Goal: Task Accomplishment & Management: Manage account settings

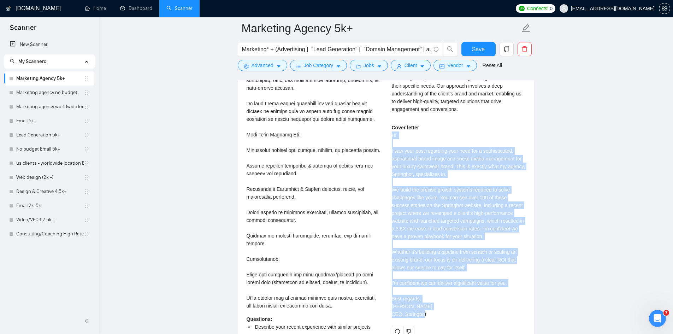
scroll to position [1339, 0]
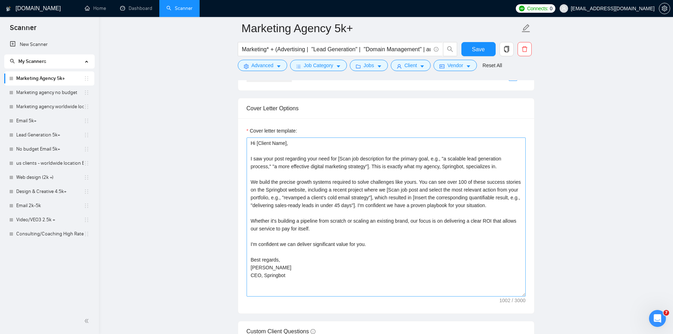
scroll to position [857, 0]
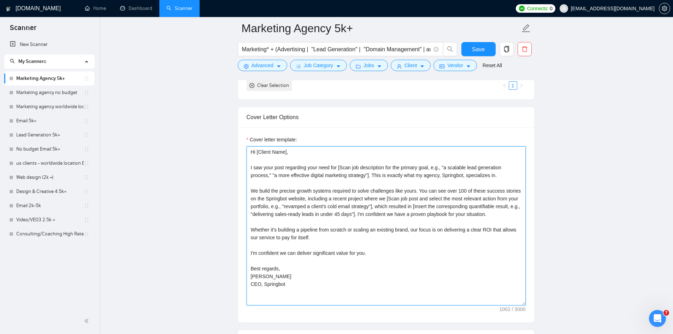
click at [256, 167] on textarea "Hi [Client Name], I saw your post regarding your need for [Scan job description…" at bounding box center [386, 225] width 279 height 159
click at [285, 188] on textarea "Hi [Client Name], I saw your post regarding your need for [Scan job description…" at bounding box center [386, 225] width 279 height 159
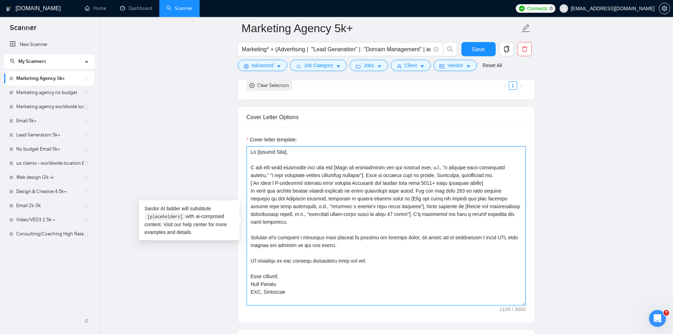
click at [502, 183] on textarea "Cover letter template:" at bounding box center [386, 225] width 279 height 159
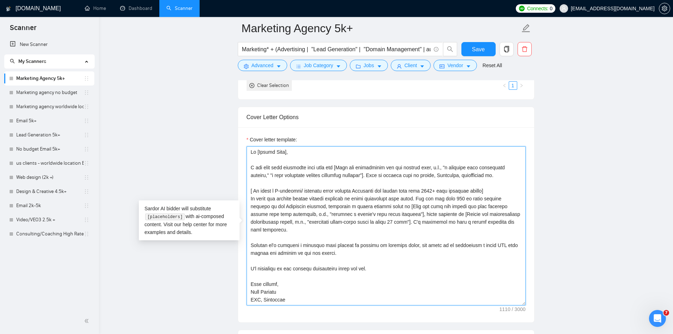
click at [506, 200] on textarea "Cover letter template:" at bounding box center [386, 225] width 279 height 159
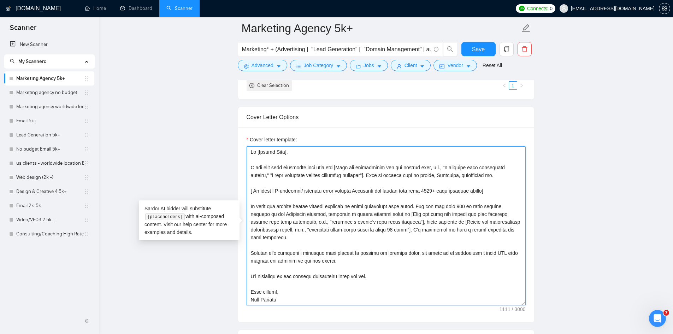
drag, startPoint x: 283, startPoint y: 230, endPoint x: 381, endPoint y: 232, distance: 97.9
click at [381, 232] on textarea "Cover letter template:" at bounding box center [386, 225] width 279 height 159
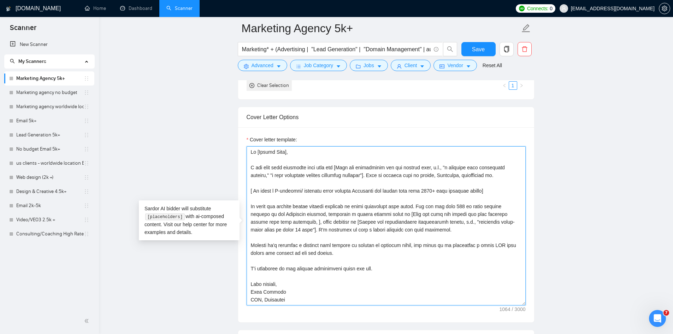
drag, startPoint x: 433, startPoint y: 229, endPoint x: 269, endPoint y: 239, distance: 164.9
click at [269, 239] on textarea "Cover letter template:" at bounding box center [386, 225] width 279 height 159
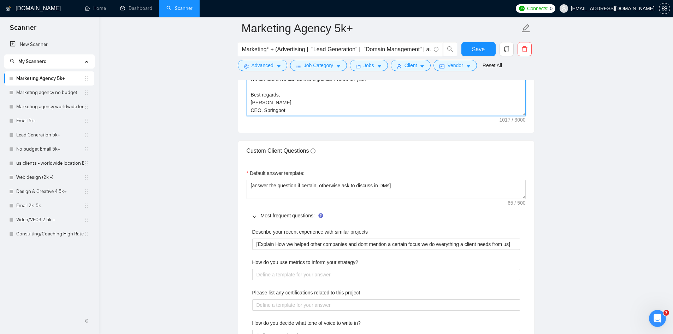
scroll to position [1033, 0]
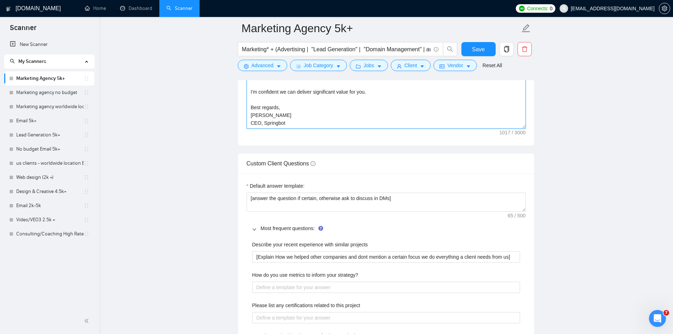
click at [333, 120] on textarea "Hi [Client Name], I saw your post regarding your need for [Scan job description…" at bounding box center [386, 49] width 279 height 159
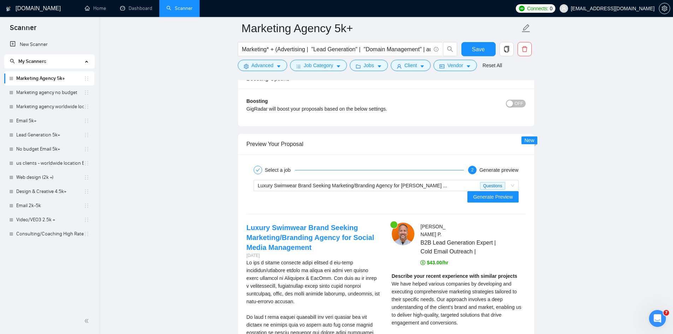
scroll to position [1563, 0]
type textarea "Hi [Client Name], I saw your post regarding your need for [Scan job description…"
click at [498, 191] on span "Generate Preview" at bounding box center [493, 195] width 40 height 8
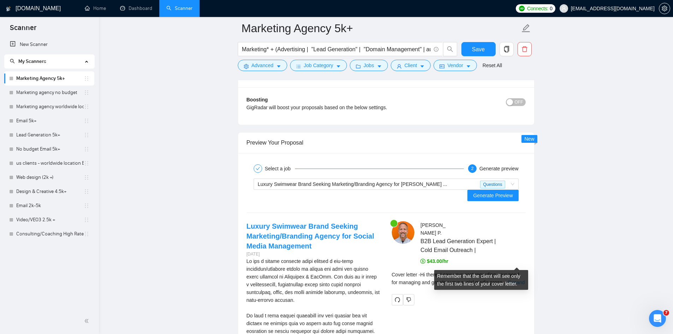
click at [512, 279] on link "Expand" at bounding box center [516, 282] width 17 height 6
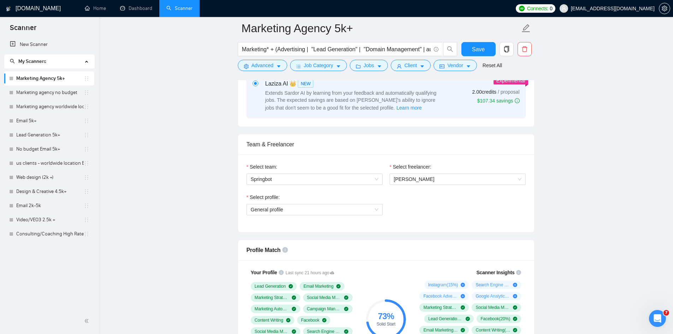
scroll to position [459, 0]
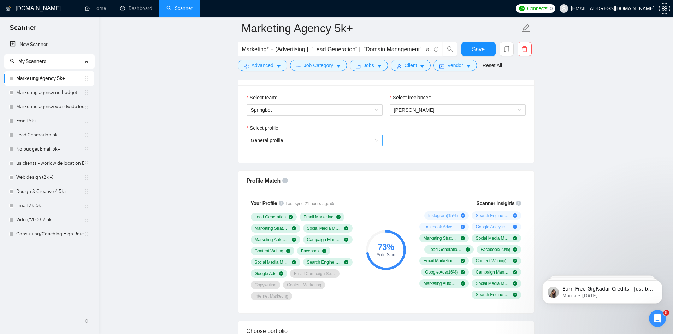
click at [345, 144] on span "General profile" at bounding box center [315, 140] width 128 height 11
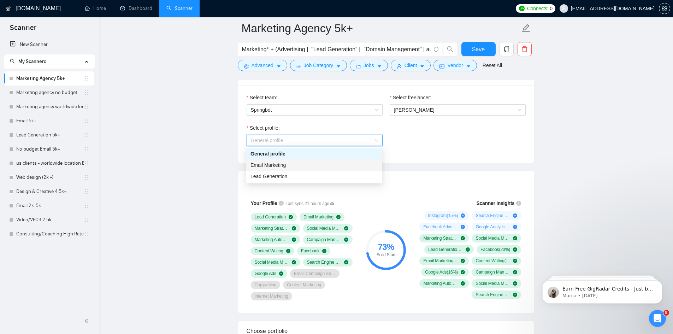
click at [325, 167] on div "Email Marketing" at bounding box center [314, 165] width 128 height 8
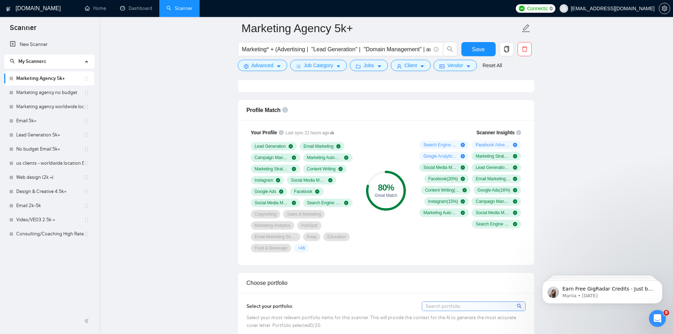
scroll to position [459, 0]
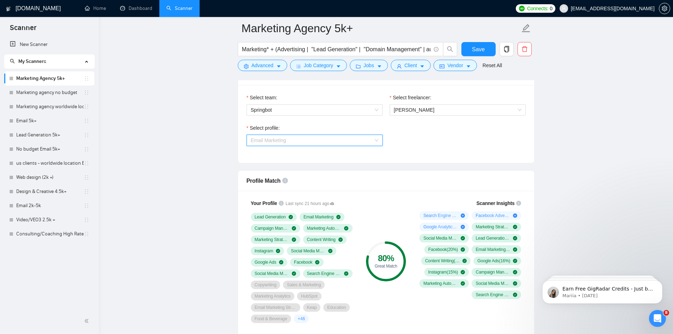
click at [296, 139] on span "Email Marketing" at bounding box center [315, 140] width 128 height 11
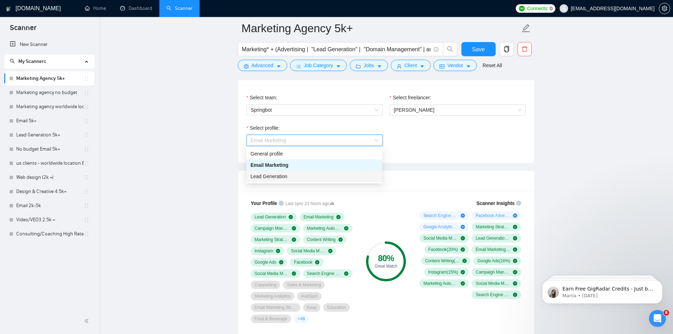
click at [282, 176] on span "Lead Generation" at bounding box center [268, 176] width 37 height 6
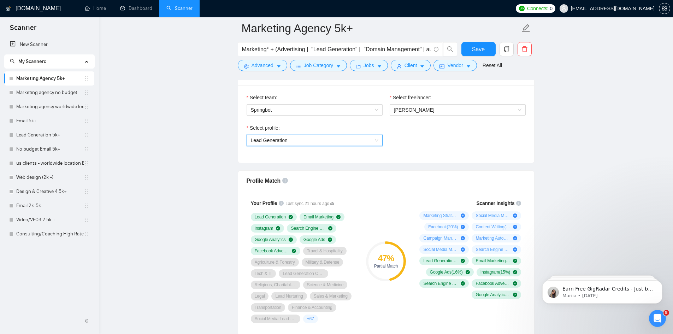
click at [280, 140] on span "Lead Generation" at bounding box center [269, 140] width 37 height 6
click at [280, 154] on div "General profile" at bounding box center [314, 154] width 128 height 8
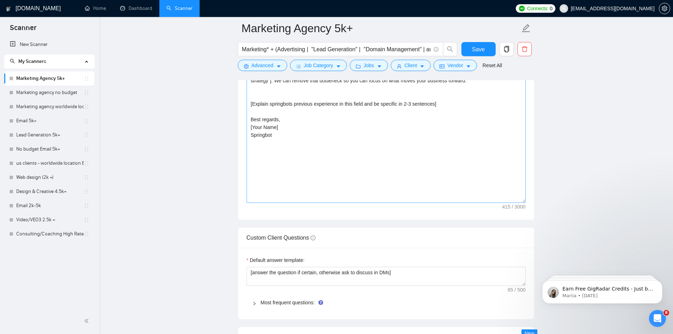
scroll to position [918, 0]
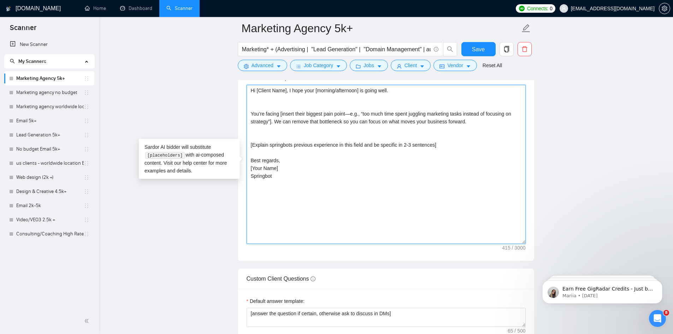
drag, startPoint x: 249, startPoint y: 97, endPoint x: 318, endPoint y: 192, distance: 117.4
click at [318, 192] on textarea "Hi [Client Name], I hope your [morning/afternoon] is going well. You’re facing …" at bounding box center [386, 164] width 279 height 159
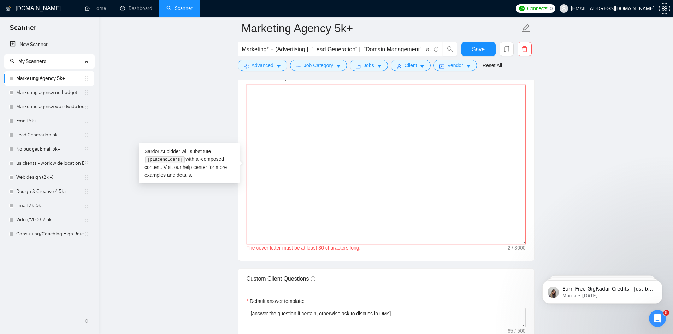
paste textarea "Hi [Client Name], I saw your post regarding your need for [Scan job description…"
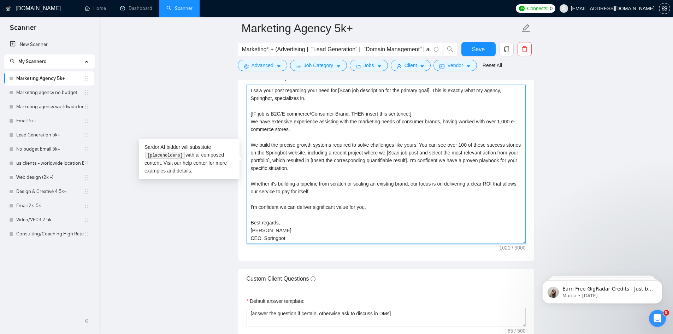
scroll to position [31, 0]
type textarea "Hi [Client Name], I saw your post regarding your need for [Scan job description…"
click at [475, 45] on span "Save" at bounding box center [478, 49] width 13 height 9
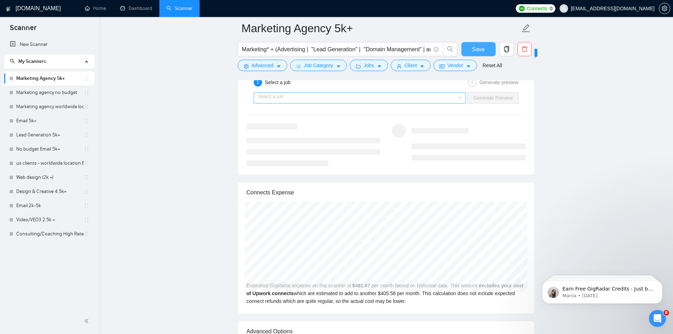
scroll to position [1448, 0]
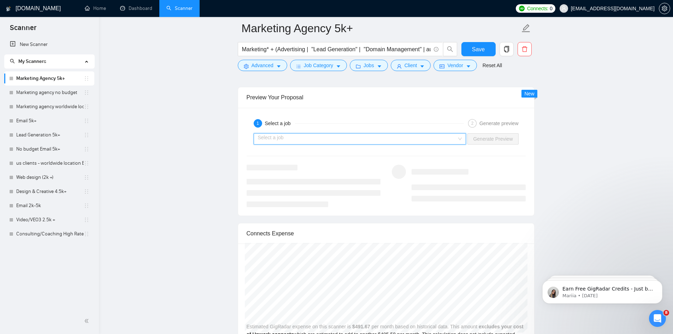
click at [313, 137] on input "search" at bounding box center [357, 139] width 199 height 11
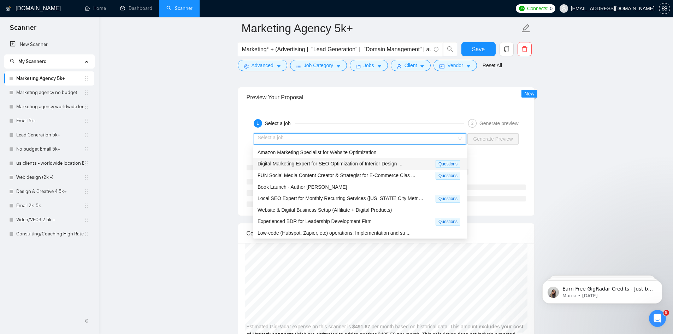
click at [329, 167] on div "Digital Marketing Expert for SEO Optimization of Interior Design ... Questions" at bounding box center [360, 164] width 214 height 12
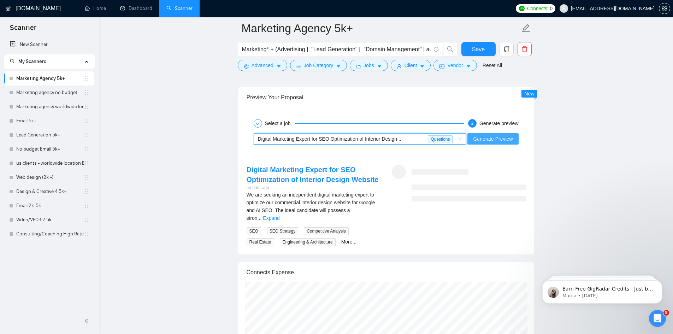
click at [482, 138] on span "Generate Preview" at bounding box center [493, 139] width 40 height 8
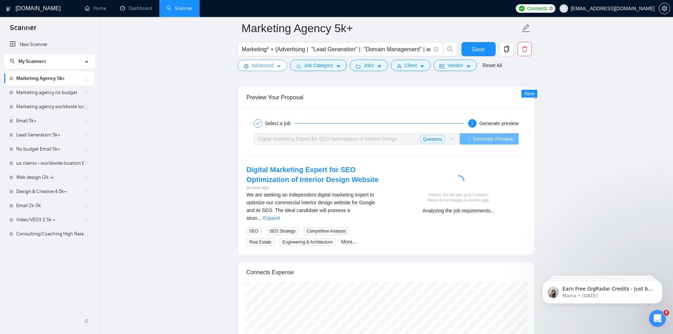
click at [267, 65] on span "Advanced" at bounding box center [262, 65] width 22 height 8
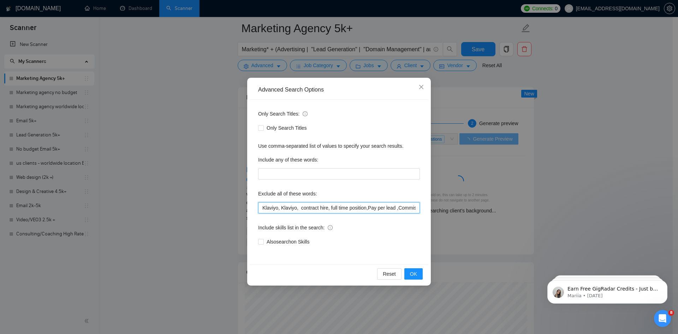
click at [262, 206] on input "Klaviyo, Klaviyo, contract hire, full time position,Pay per lead ,Commission, C…" at bounding box center [339, 207] width 162 height 11
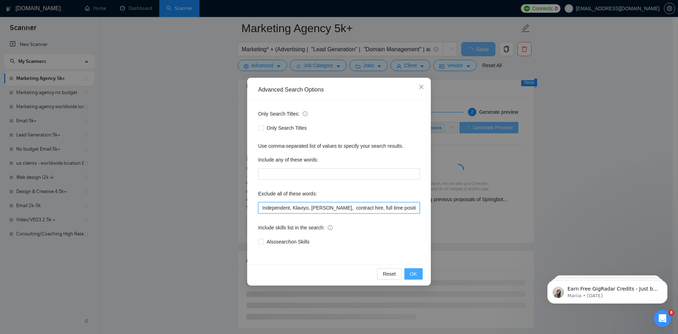
type input "Independent, Klaviyo, Klaviyo, contract hire, full time position,Pay per lead ,…"
click at [415, 272] on span "OK" at bounding box center [413, 274] width 7 height 8
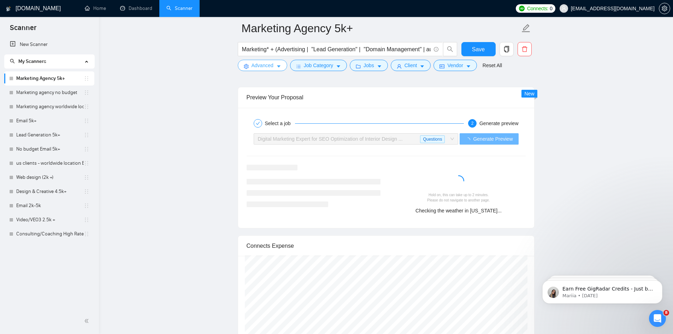
click at [445, 138] on span "Questions" at bounding box center [432, 139] width 25 height 8
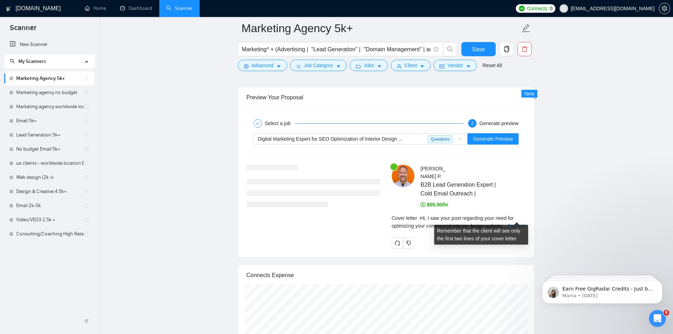
click at [517, 223] on link "Expand" at bounding box center [516, 226] width 17 height 6
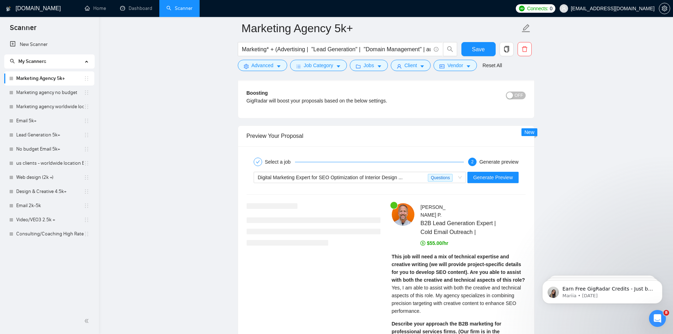
scroll to position [1307, 0]
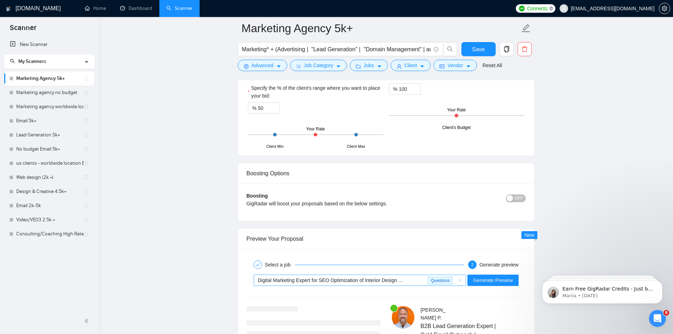
click at [388, 278] on span "Digital Marketing Expert for SEO Optimization of Interior Design ..." at bounding box center [330, 280] width 145 height 6
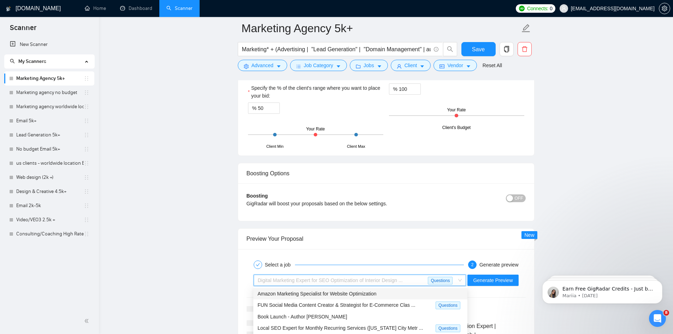
scroll to position [23, 0]
click at [265, 65] on span "Advanced" at bounding box center [262, 65] width 22 height 8
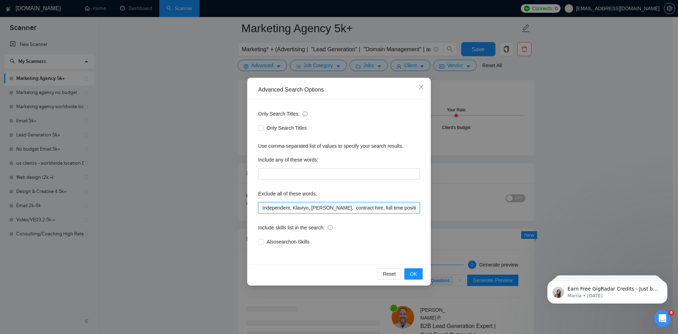
click at [261, 206] on input "Independent, Klaviyo, Klaviyo, contract hire, full time position,Pay per lead ,…" at bounding box center [339, 207] width 162 height 11
type input "SEO,Independent, Klaviyo, Klaviyo, contract hire, full time position,Pay per le…"
click at [411, 273] on span "OK" at bounding box center [413, 274] width 7 height 8
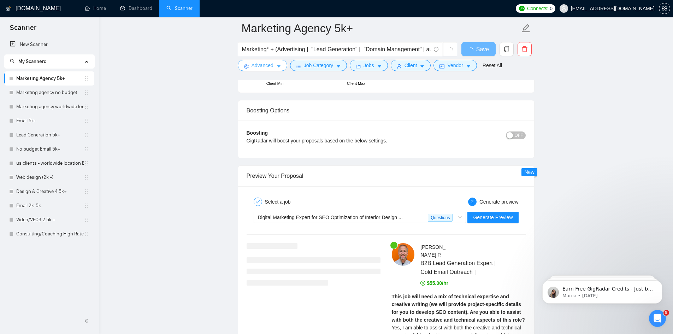
scroll to position [1413, 0]
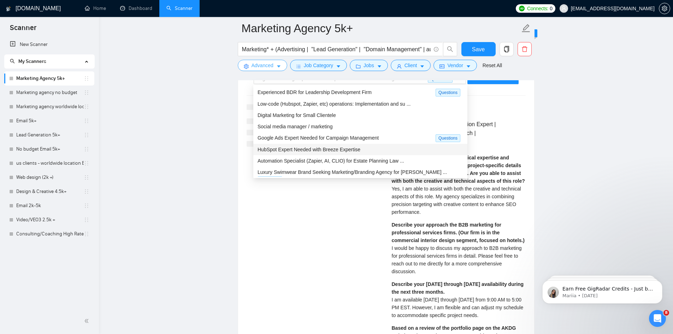
scroll to position [1519, 0]
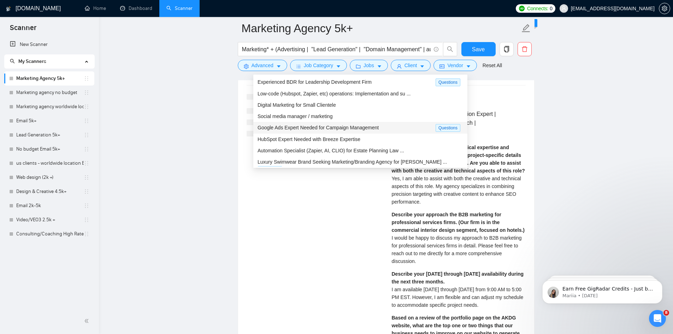
click at [315, 125] on span "Google Ads Expert Needed for Campaign Management" at bounding box center [317, 128] width 121 height 6
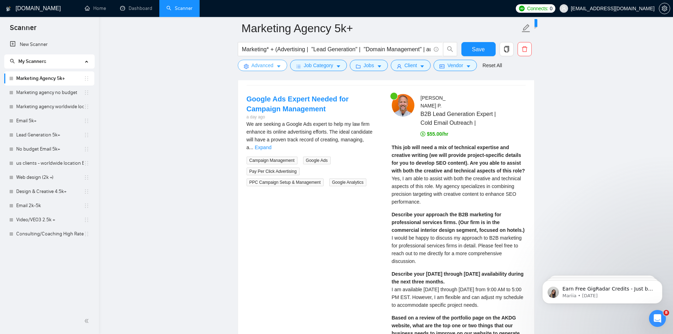
click at [268, 67] on span "Advanced" at bounding box center [262, 65] width 22 height 8
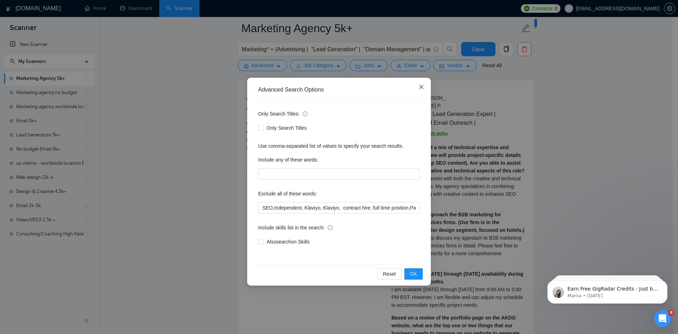
click at [423, 84] on icon "close" at bounding box center [422, 87] width 6 height 6
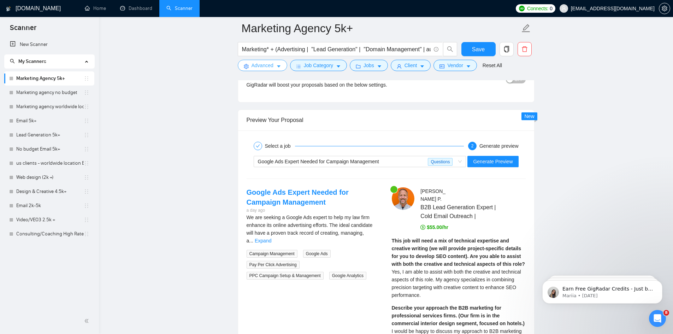
scroll to position [1413, 0]
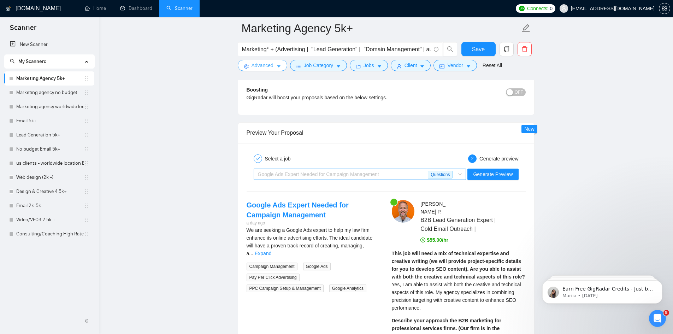
click at [300, 173] on span "Google Ads Expert Needed for Campaign Management" at bounding box center [318, 174] width 121 height 6
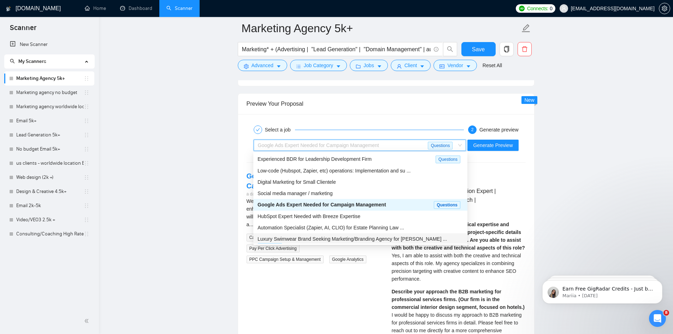
scroll to position [1448, 0]
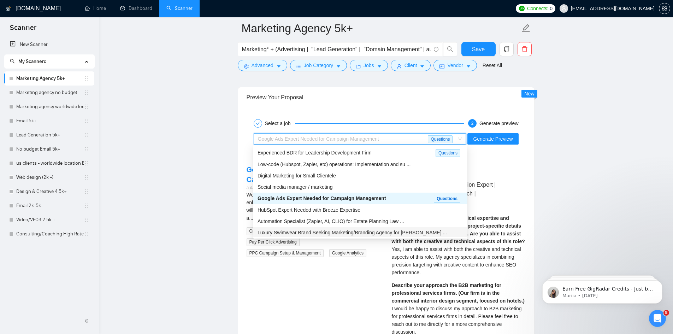
click at [366, 232] on span "Luxury Swimwear Brand Seeking Marketing/Branding Agency for [PERSON_NAME] ..." at bounding box center [351, 233] width 189 height 6
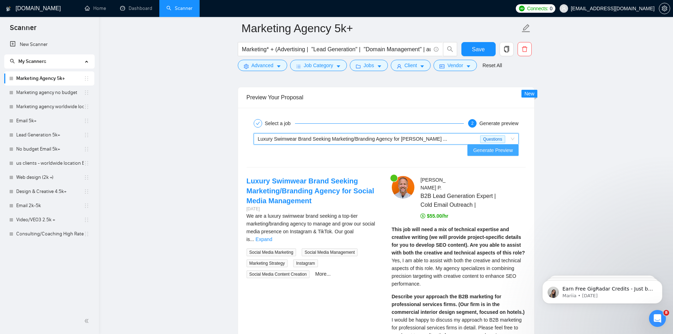
click at [487, 146] on span "Generate Preview" at bounding box center [493, 150] width 40 height 8
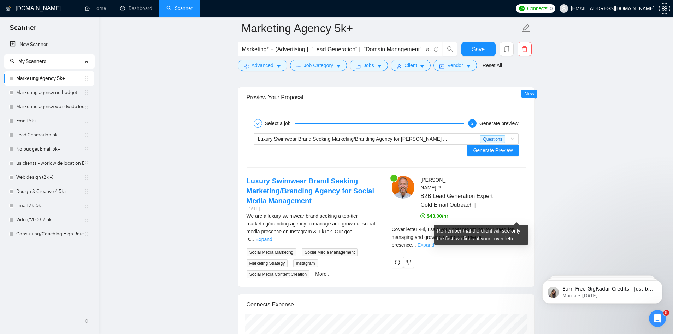
click at [434, 242] on link "Expand" at bounding box center [425, 245] width 17 height 6
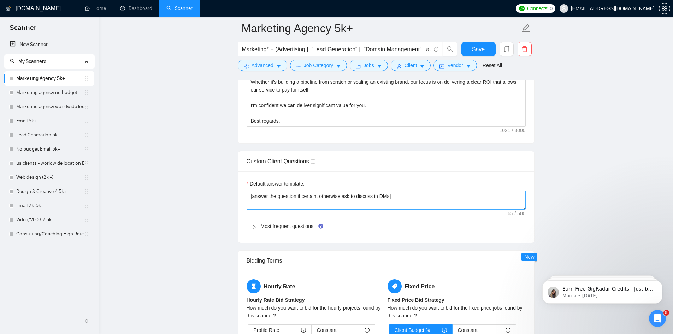
scroll to position [989, 0]
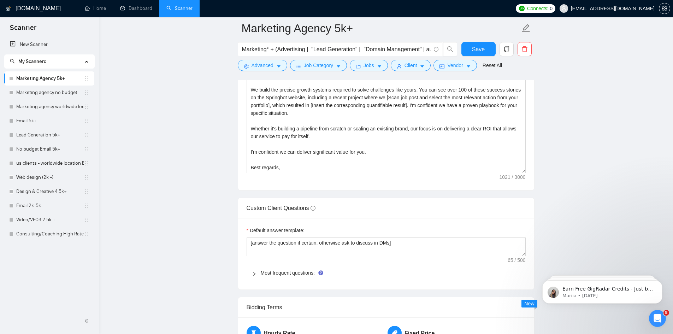
click at [260, 273] on div at bounding box center [256, 273] width 8 height 8
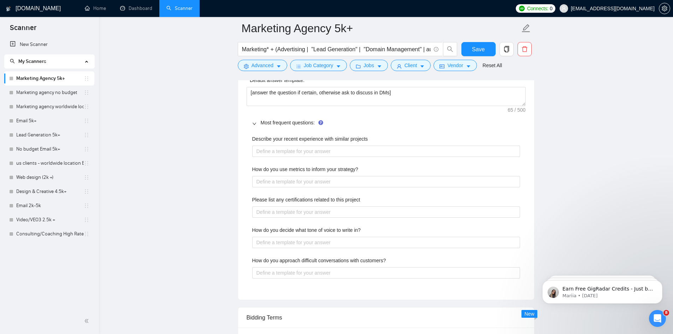
scroll to position [1130, 0]
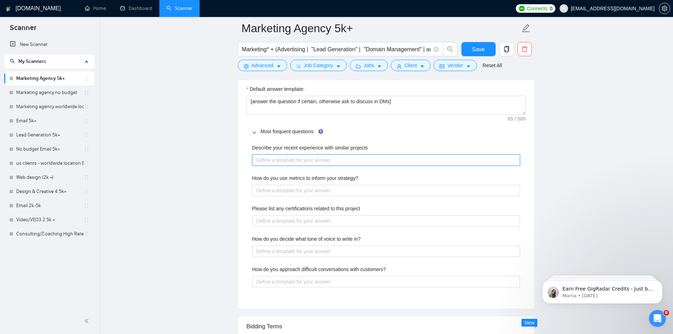
click at [295, 159] on projects "Describe your recent experience with similar projects" at bounding box center [386, 159] width 268 height 11
type projects "["
type projects "[f"
type projects "[fi"
type projects "[fin"
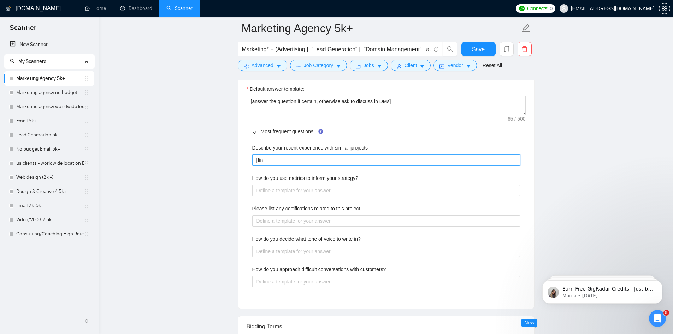
type projects "[find"
type projects "[find a"
type projects "[find a p"
type projects "[find a pr"
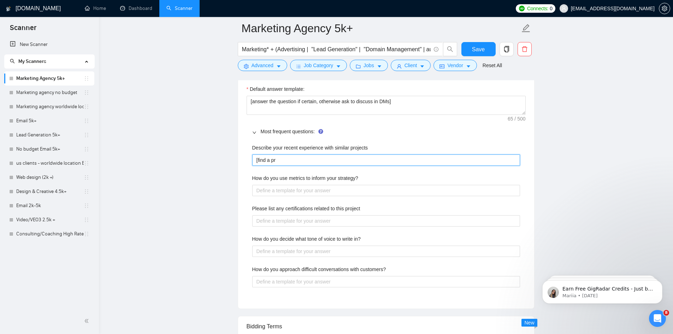
type projects "[find a pro"
type projects "[find a proj"
type projects "[find a proje"
type projects "[find a projec"
type projects "[find a project"
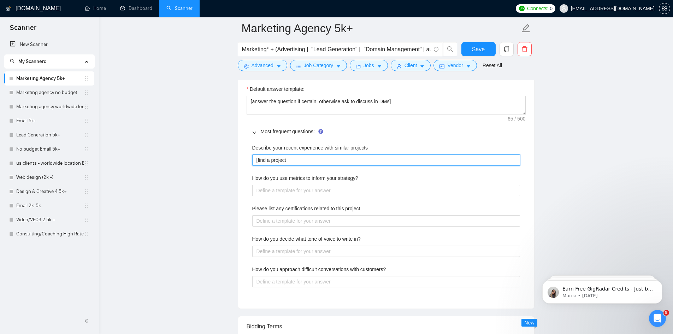
type projects "[find a project"
type projects "[find a project w"
type projects "[find a project we"
type projects "[find a project wev"
type projects "[find a project weve"
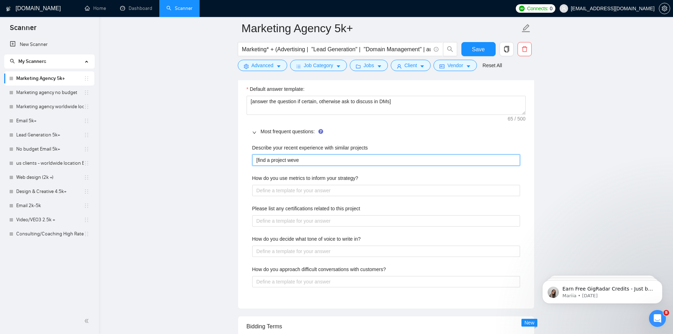
type projects "[find a project weve"
type projects "[find a project weve d"
type projects "[find a project weve do"
type projects "[find a project weve don"
type projects "[find a project weve dont"
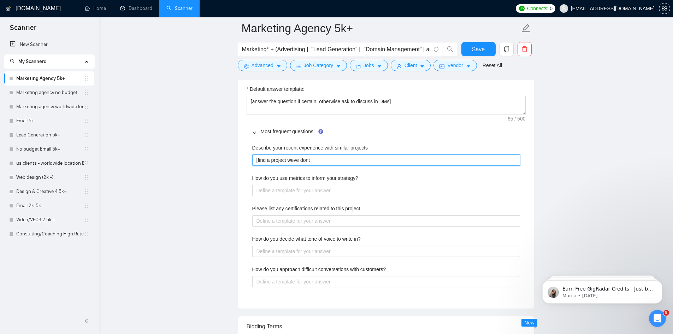
type projects "[find a project weve don"
type projects "[find a project weve done"
type projects "[find a project weve done t"
type projects "[find a project weve done th"
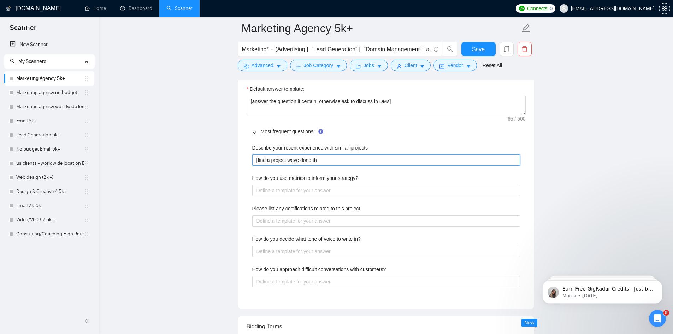
type projects "[find a project weve done tha"
type projects "[find a project weve done that"
type projects "[find a project weve done that i"
type projects "[find a project weve done that is"
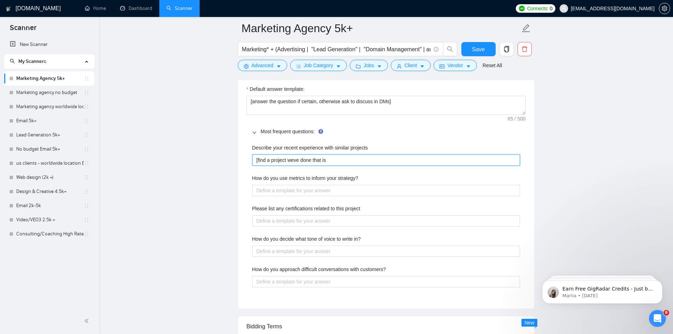
type projects "[find a project weve done that is"
type projects "[find a project weve done that is r"
type projects "[find a project weve done that is re"
type projects "[find a project weve done that is rel"
type projects "[find a project weve done that is rele"
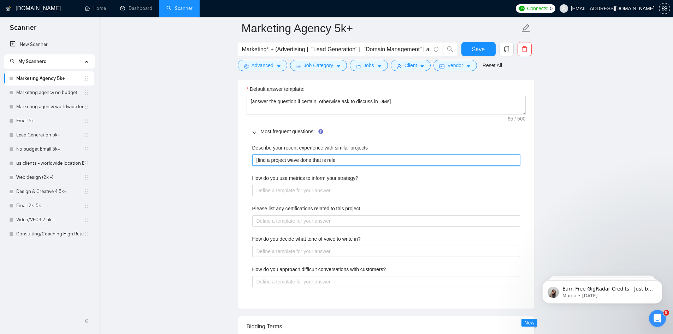
type projects "[find a project weve done that is relev"
type projects "[find a project weve done that is releve"
type projects "[find a project weve done that is releven"
type projects "[find a project weve done that is relevent"
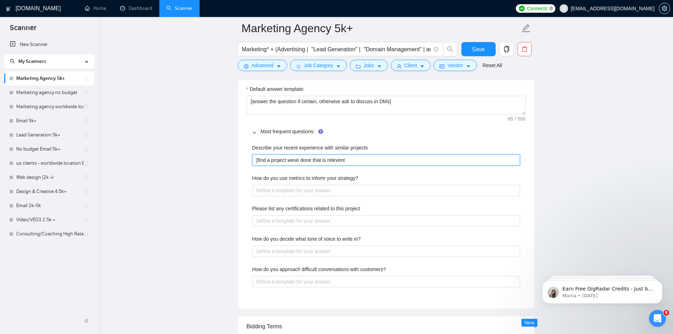
type projects "[find a project weve done that is relevent a"
type projects "[find a project weve done that is relevent an"
type projects "[find a project weve done that is relevent and"
type projects "[find a project weve done that is relevent an"
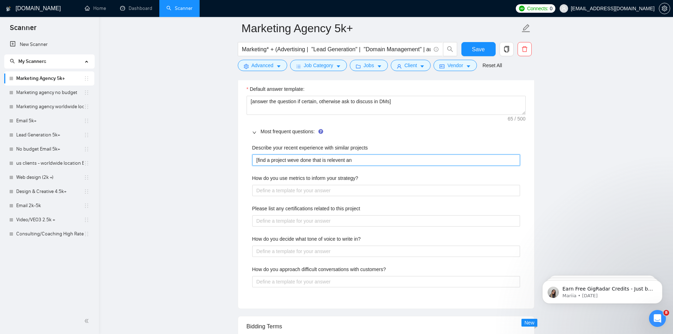
type projects "[find a project weve done that is relevent a"
type projects "[find a project weve done that is relevent"
type projects "[find a project weve done that is relevent i"
type projects "[find a project weve done that is relevent if"
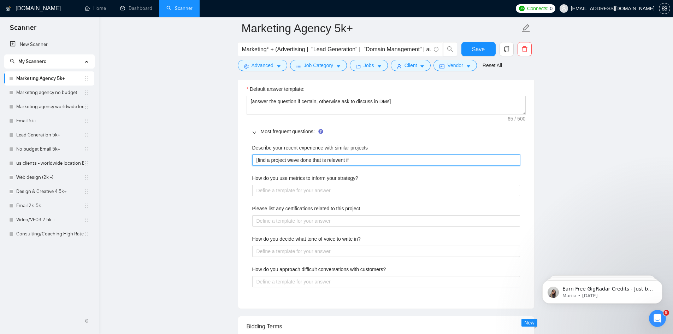
type projects "[find a project weve done that is relevent if t"
type projects "[find a project weve done that is relevent if th"
type projects "[find a project weve done that is relevent if the"
type projects "[find a project weve done that is relevent if thei"
type projects "[find a project weve done that is relevent if their"
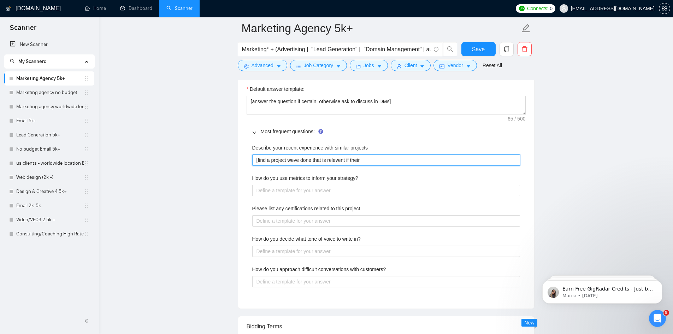
type projects "[find a project weve done that is relevent if their"
type projects "[find a project weve done that is relevent if their i"
type projects "[find a project weve done that is relevent if their is"
type projects "[find a project weve done that is relevent if their is n"
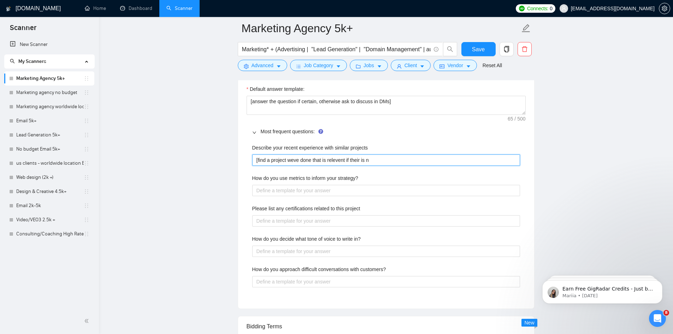
type projects "[find a project weve done that is relevent if their is no"
type projects "[find a project weve done that is relevent if their is non"
type projects "[find a project weve done that is relevent if their is none"
type projects "[find a project weve done that is relevent if their is none t"
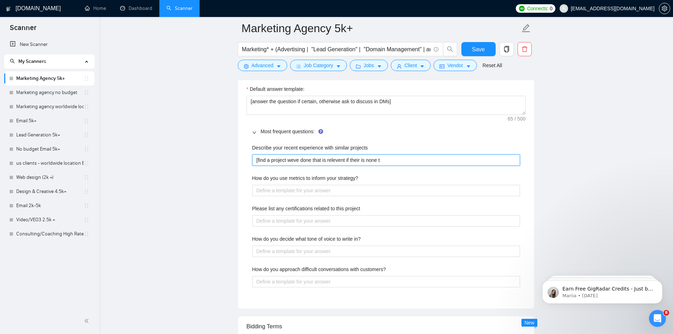
type projects "[find a project weve done that is relevent if their is none te"
type projects "[find a project weve done that is relevent if their is none tel"
type projects "[find a project weve done that is relevent if their is none tell"
type projects "[find a project weve done that is relevent if their is none tell t"
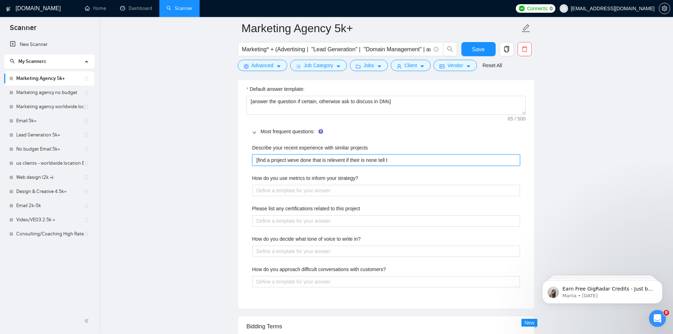
type projects "[find a project weve done that is relevent if their is none tell th"
type projects "[find a project weve done that is relevent if their is none tell the"
type projects "[find a project weve done that is relevent if their is none tell them"
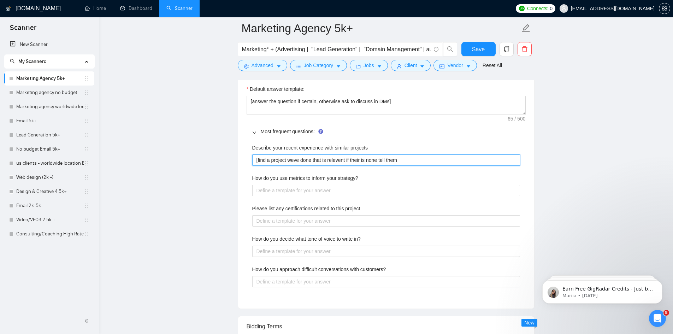
type projects "[find a project weve done that is relevent if their is none tell the"
type projects "[find a project weve done that is relevent if their is none tell th"
type projects "[find a project weve done that is relevent if their is none tell t"
type projects "[find a project weve done that is relevent if their is none tell"
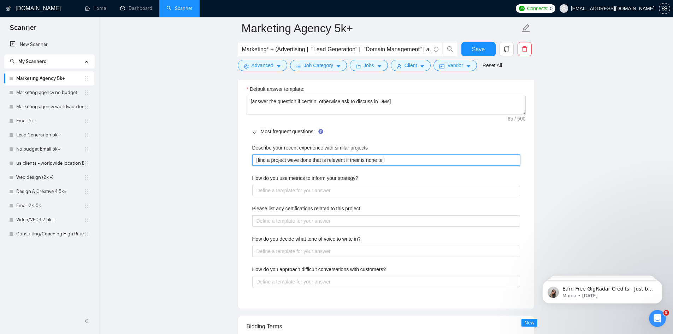
type projects "[find a project weve done that is relevent if their is none tel"
type projects "[find a project weve done that is relevent if their is none te"
type projects "[find a project weve done that is relevent if their is none t"
type projects "[find a project weve done that is relevent if their is none"
type projects "[find a project weve done that is relevent if their is non"
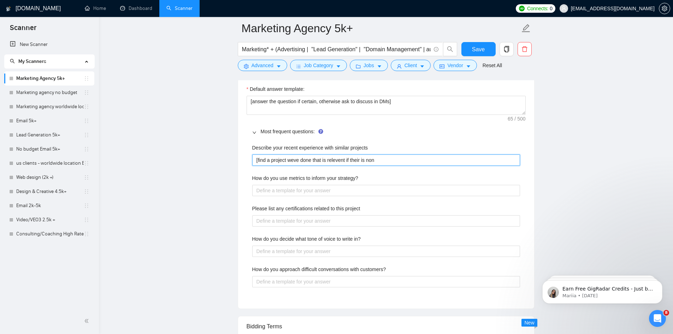
type projects "[find a project weve done that is relevent if their is no"
type projects "[find a project weve done that is relevent if their is n"
type projects "[find a project weve done that is relevent if their is"
type projects "[find a project weve done that is relevent if their is n"
type projects "[find a project weve done that is relevent if their is no"
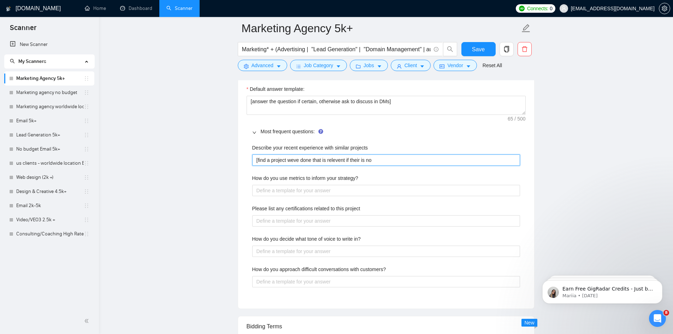
type projects "[find a project weve done that is relevent if their is non"
type projects "[find a project weve done that is relevent if their is none"
type projects "[find a project weve done that is relevent if their is none a"
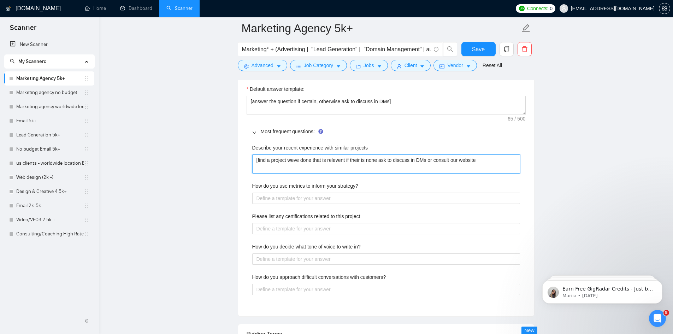
click at [481, 159] on projects "[find a project weve done that is relevent if their is none ask to discuss in D…" at bounding box center [386, 163] width 268 height 19
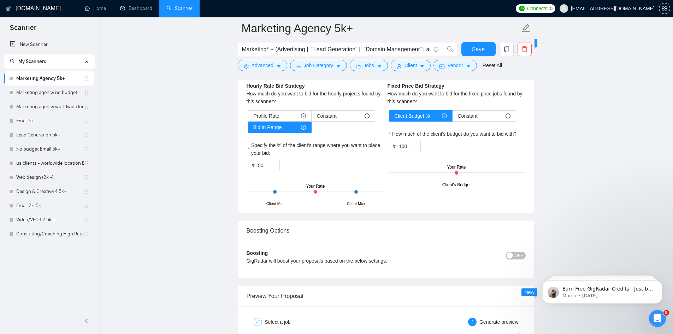
scroll to position [1589, 0]
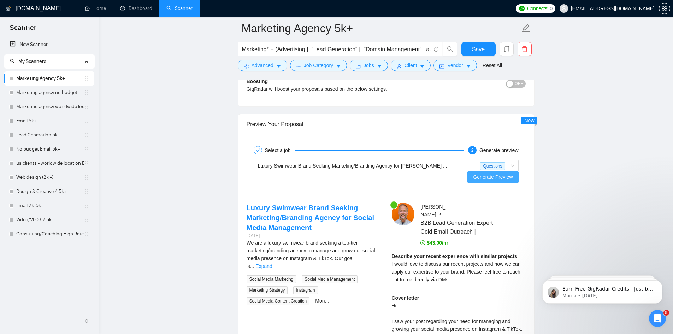
click at [499, 173] on span "Generate Preview" at bounding box center [493, 177] width 40 height 8
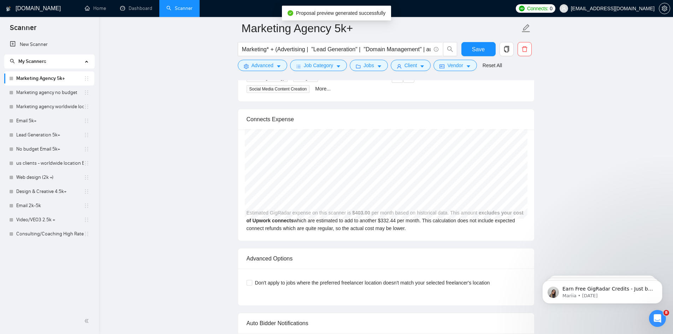
scroll to position [1625, 0]
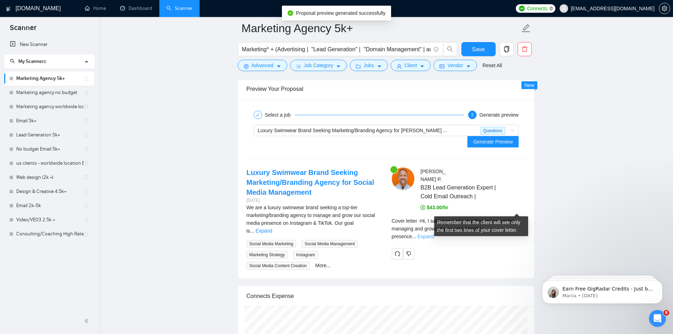
click at [434, 233] on link "Expand" at bounding box center [425, 236] width 17 height 6
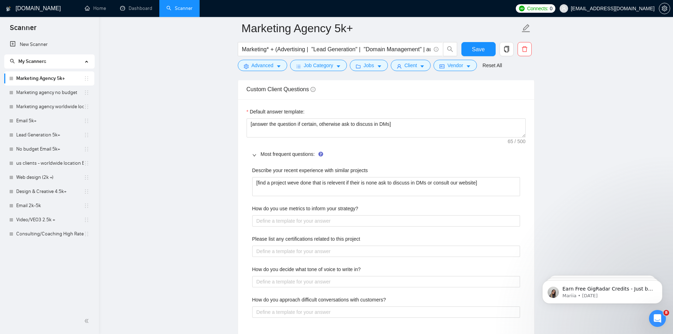
scroll to position [1095, 0]
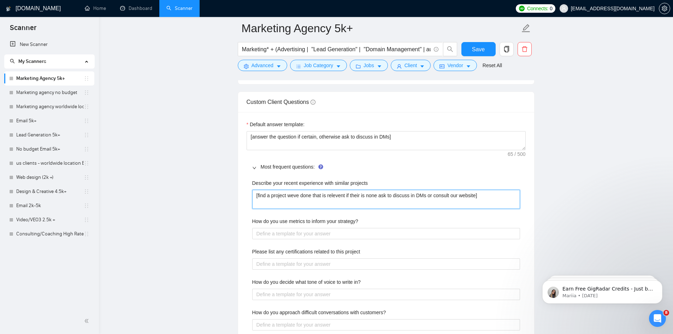
click at [475, 195] on projects "[find a project weve done that is relevent if their is none ask to discuss in D…" at bounding box center [386, 199] width 268 height 19
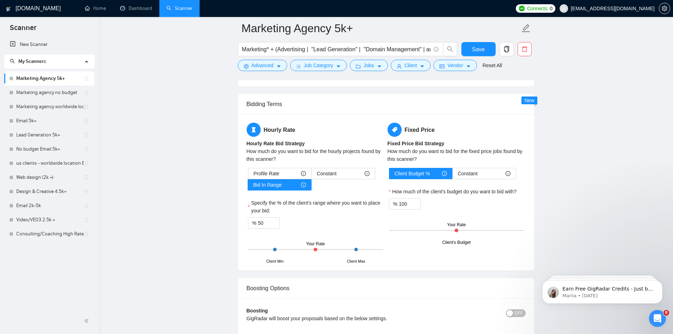
scroll to position [1448, 0]
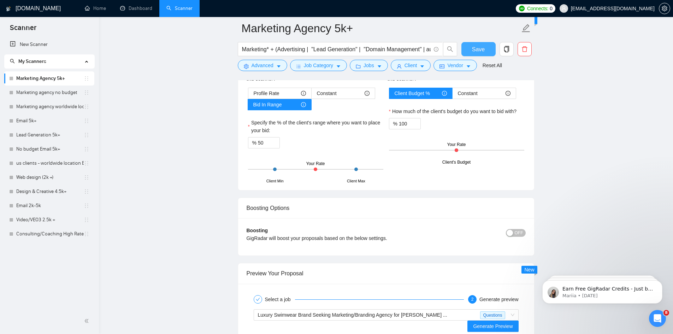
click at [486, 52] on button "Save" at bounding box center [478, 49] width 34 height 14
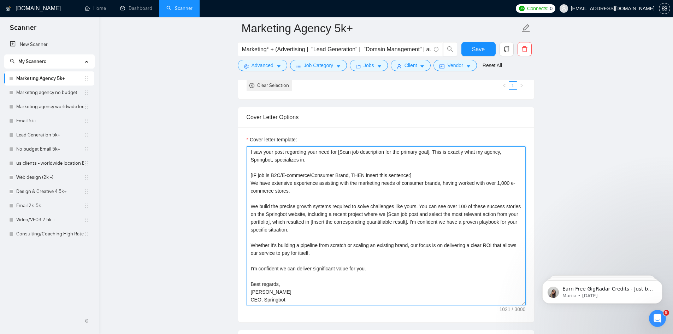
scroll to position [954, 0]
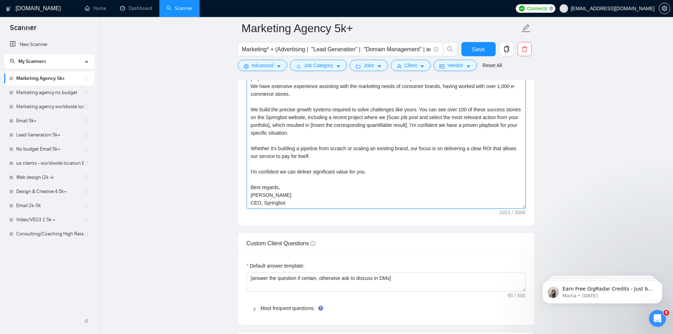
drag, startPoint x: 250, startPoint y: 204, endPoint x: 363, endPoint y: 193, distance: 113.6
click at [363, 193] on textarea "Hi [Client Name], I saw your post regarding your need for [Scan job description…" at bounding box center [386, 128] width 279 height 159
click at [37, 120] on link "Email 5k+" at bounding box center [49, 121] width 67 height 14
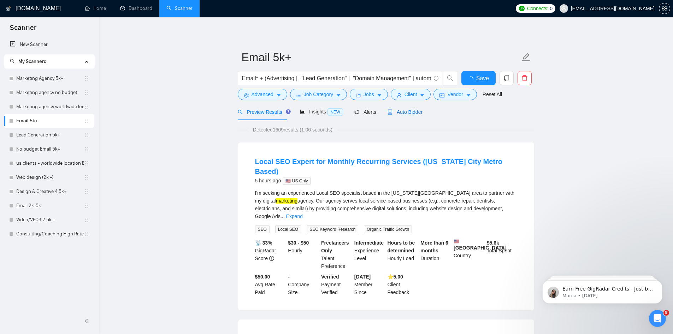
click at [402, 110] on span "Auto Bidder" at bounding box center [404, 112] width 35 height 6
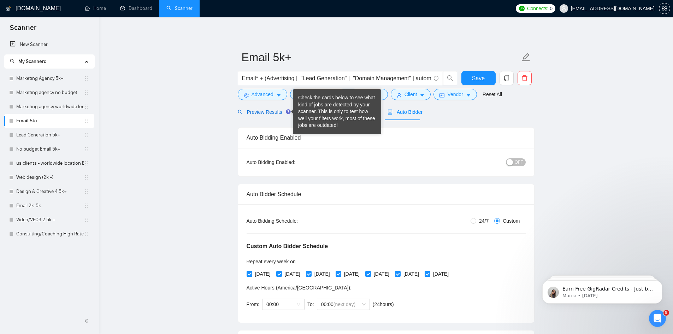
click at [268, 114] on span "Preview Results" at bounding box center [263, 112] width 51 height 6
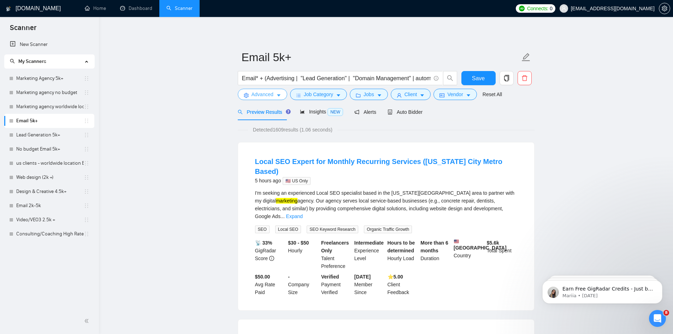
click at [268, 96] on span "Advanced" at bounding box center [262, 94] width 22 height 8
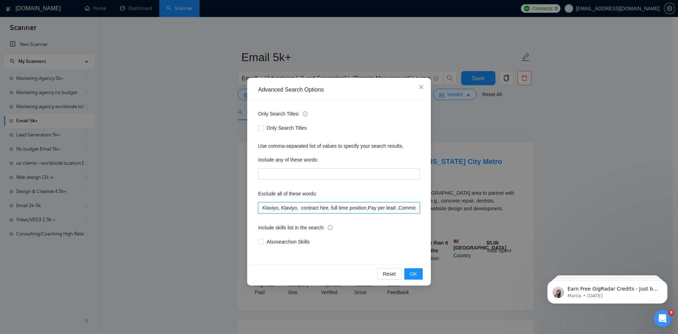
click at [262, 208] on input "Klaviyo, Klaviyo, contract hire, full time position,Pay per lead ,Commission, C…" at bounding box center [339, 207] width 162 height 11
click at [411, 271] on span "OK" at bounding box center [413, 274] width 7 height 8
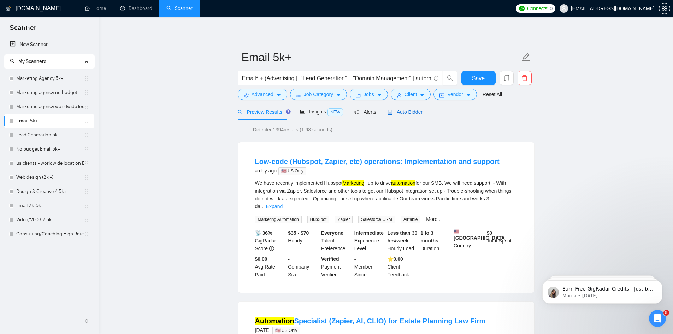
click at [406, 112] on span "Auto Bidder" at bounding box center [404, 112] width 35 height 6
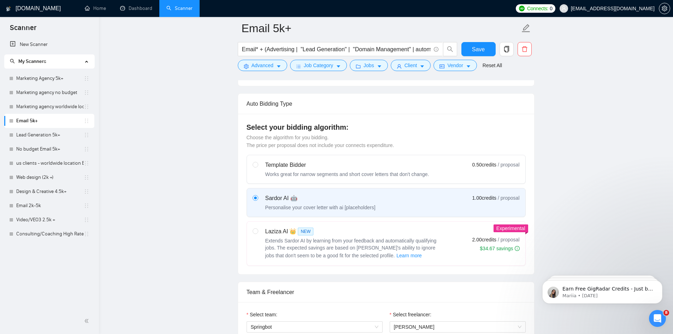
scroll to position [283, 0]
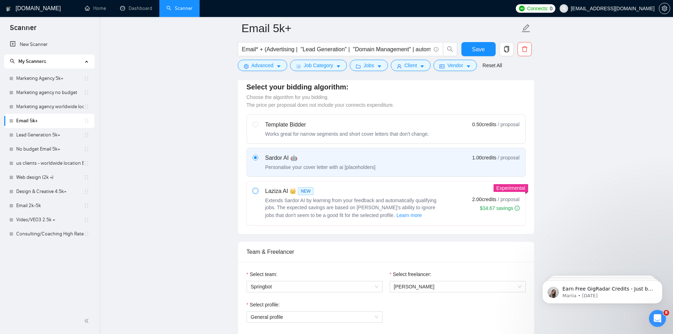
click at [254, 189] on input "radio" at bounding box center [255, 190] width 5 height 5
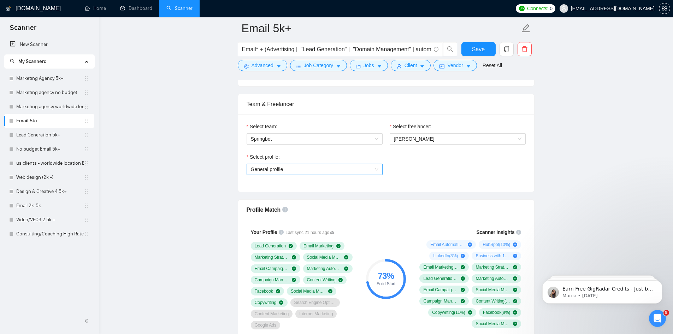
scroll to position [424, 0]
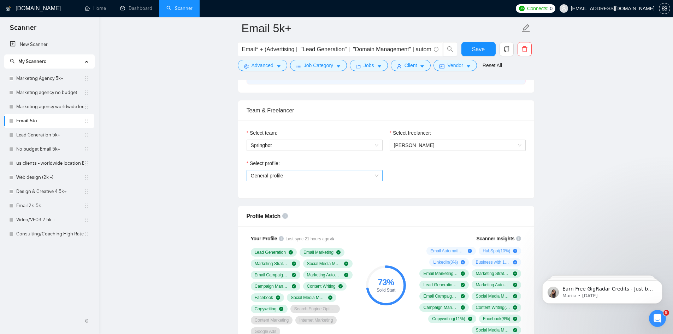
click at [348, 175] on span "General profile" at bounding box center [315, 175] width 128 height 11
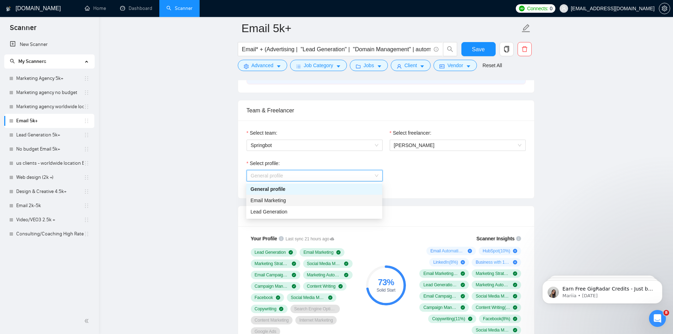
click at [319, 202] on div "Email Marketing" at bounding box center [314, 200] width 128 height 8
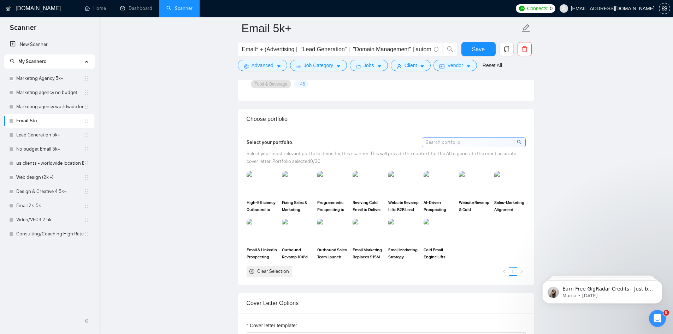
scroll to position [706, 0]
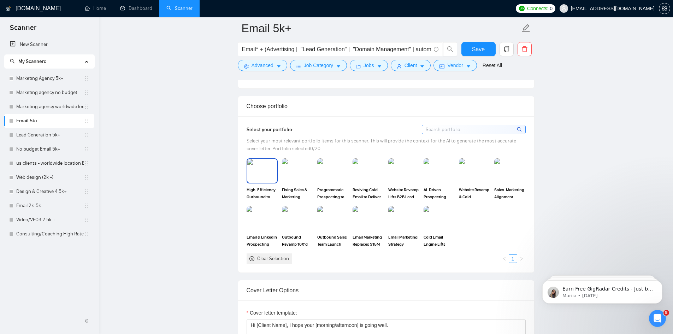
click at [262, 177] on img at bounding box center [262, 170] width 30 height 23
click at [333, 173] on img at bounding box center [332, 170] width 31 height 25
click at [366, 172] on img at bounding box center [367, 170] width 31 height 25
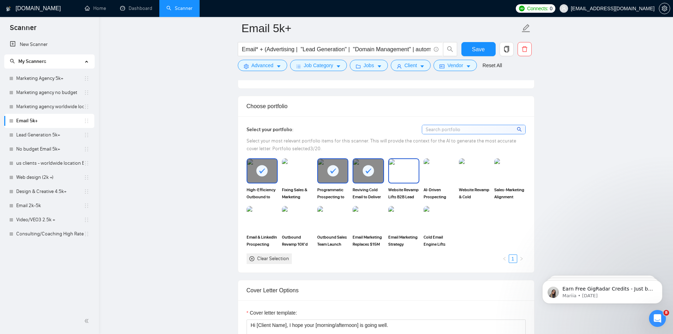
click at [395, 170] on img at bounding box center [404, 170] width 30 height 23
click at [294, 173] on img at bounding box center [298, 170] width 30 height 23
drag, startPoint x: 444, startPoint y: 174, endPoint x: 471, endPoint y: 173, distance: 26.9
click at [444, 174] on img at bounding box center [439, 170] width 30 height 23
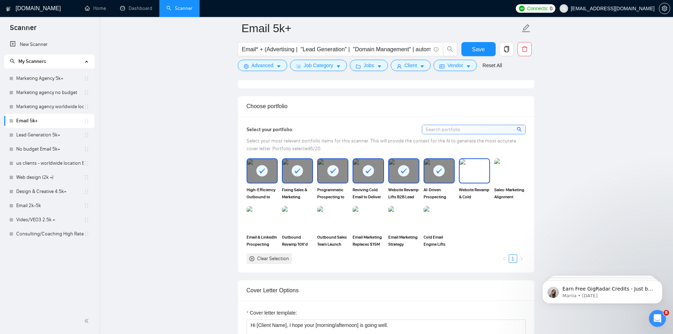
click at [476, 174] on img at bounding box center [475, 170] width 30 height 23
click at [505, 174] on img at bounding box center [510, 170] width 30 height 23
click at [439, 215] on img at bounding box center [439, 218] width 30 height 23
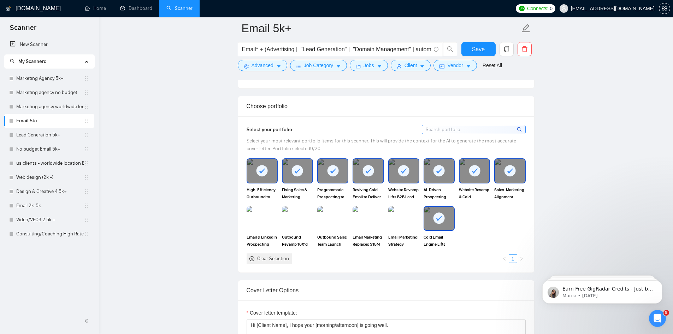
click at [402, 219] on img at bounding box center [403, 218] width 31 height 25
click at [368, 220] on img at bounding box center [368, 218] width 30 height 23
click at [289, 218] on img at bounding box center [298, 218] width 30 height 23
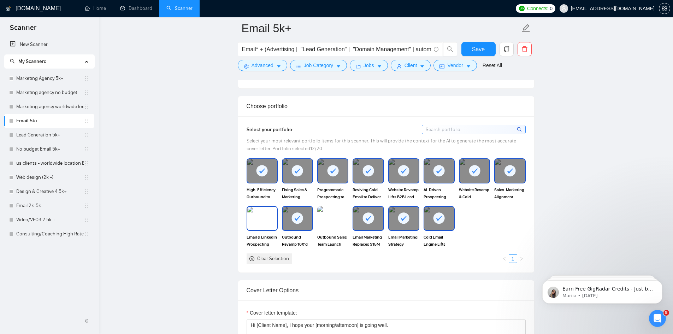
click at [261, 218] on img at bounding box center [262, 218] width 30 height 23
click at [331, 220] on img at bounding box center [333, 218] width 30 height 23
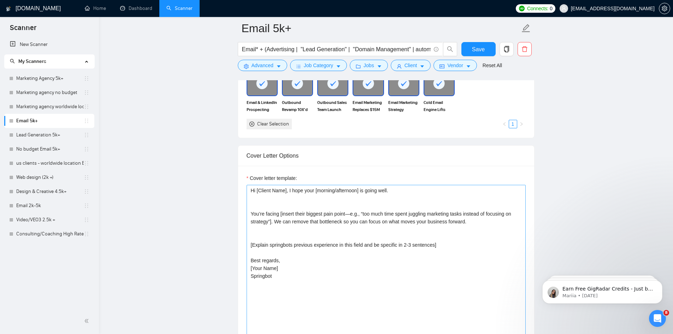
scroll to position [848, 0]
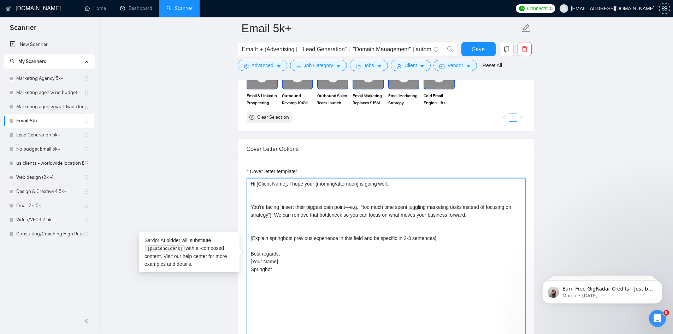
drag, startPoint x: 248, startPoint y: 190, endPoint x: 318, endPoint y: 302, distance: 131.8
click at [318, 302] on textarea "Hi [Client Name], I hope your [morning/afternoon] is going well. You’re facing …" at bounding box center [386, 257] width 279 height 159
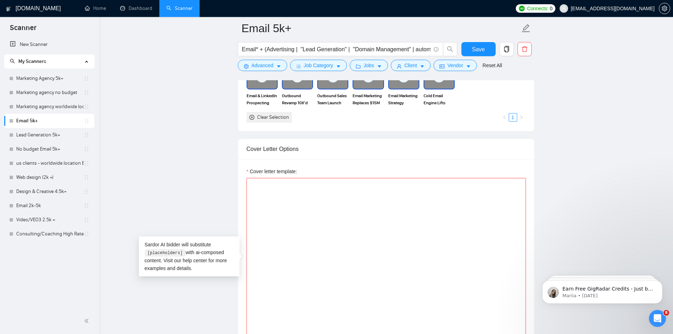
paste textarea "Hi [Client Name], I saw your post regarding your need for [Scan job description…"
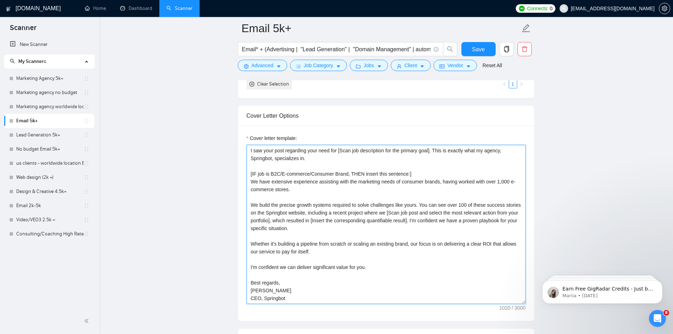
scroll to position [921, 0]
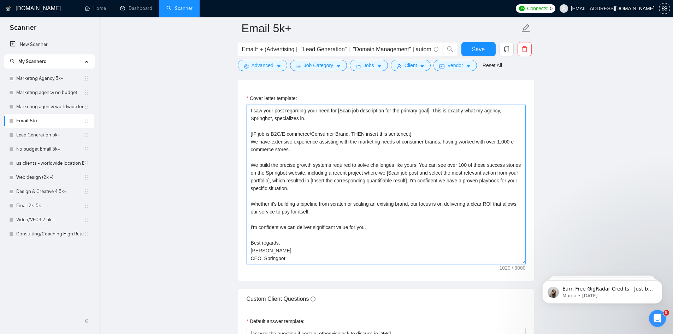
drag, startPoint x: 307, startPoint y: 118, endPoint x: 275, endPoint y: 120, distance: 32.6
click at [275, 120] on textarea "Hi [Client Name], I saw your post regarding your need for [Scan job description…" at bounding box center [386, 184] width 279 height 159
drag, startPoint x: 464, startPoint y: 111, endPoint x: 503, endPoint y: 124, distance: 40.5
click at [503, 124] on textarea "Hi [Client Name], I saw your post regarding your need for [Scan job description…" at bounding box center [386, 184] width 279 height 159
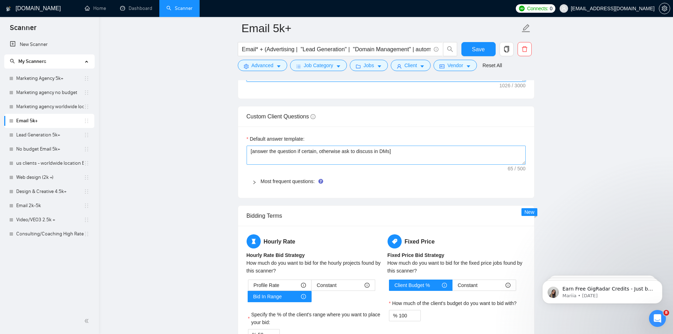
scroll to position [1168, 0]
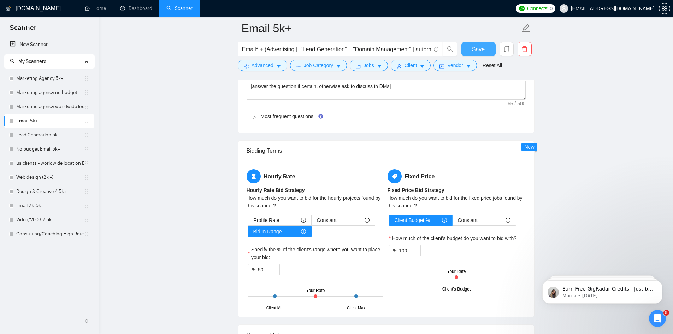
click at [485, 48] on button "Save" at bounding box center [478, 49] width 34 height 14
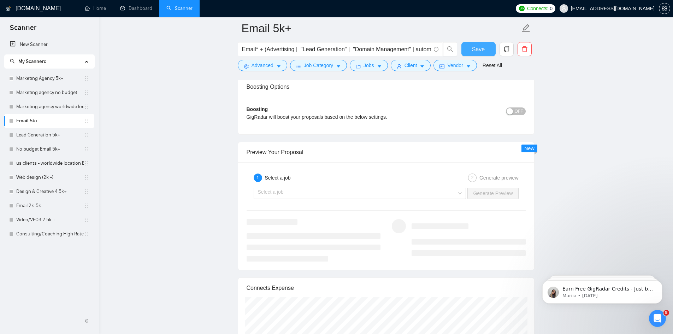
scroll to position [1380, 0]
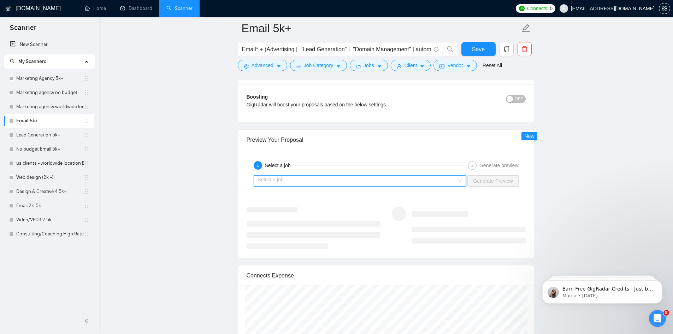
click at [372, 180] on input "search" at bounding box center [357, 181] width 199 height 11
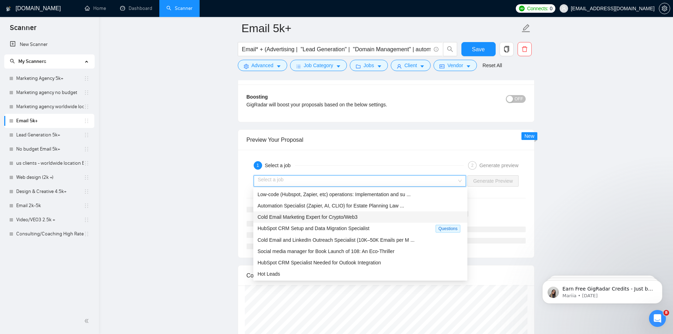
click at [355, 216] on span "Cold Email Marketing Expert for Crypto/Web3" at bounding box center [307, 217] width 100 height 6
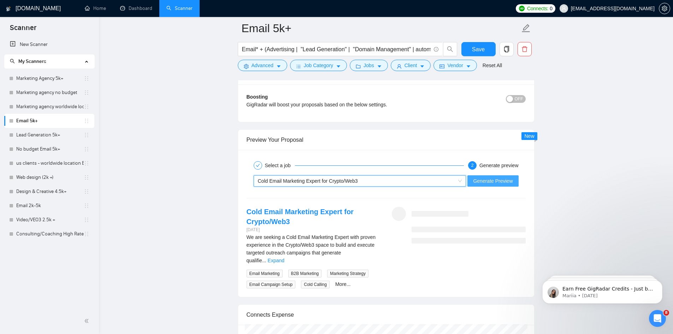
click at [494, 179] on span "Generate Preview" at bounding box center [493, 181] width 40 height 8
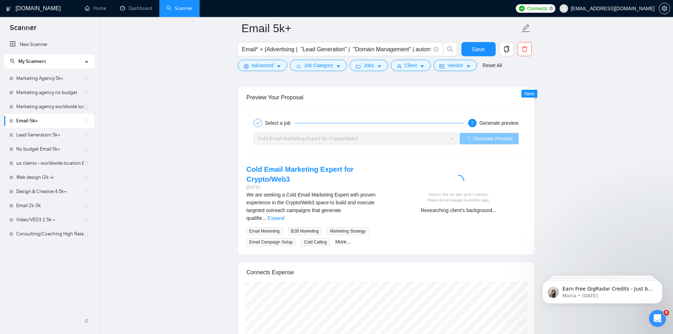
scroll to position [1521, 0]
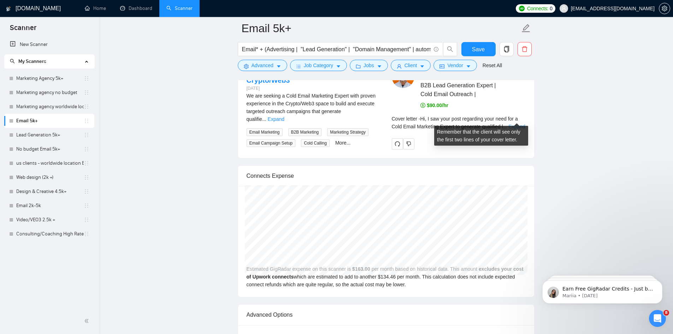
click at [516, 124] on link "Expand" at bounding box center [516, 127] width 17 height 6
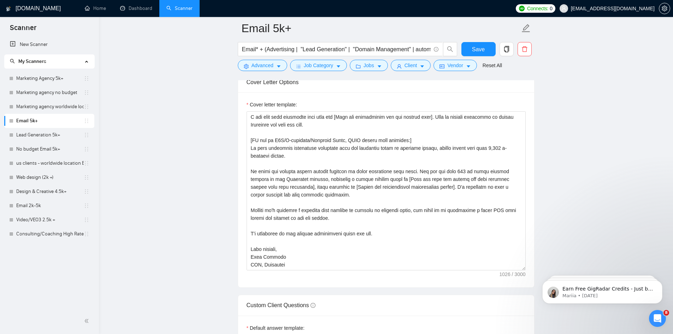
scroll to position [850, 0]
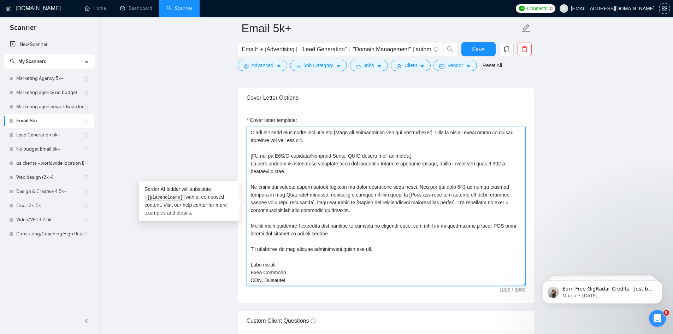
drag, startPoint x: 250, startPoint y: 185, endPoint x: 416, endPoint y: 183, distance: 166.4
click at [416, 183] on textarea "Cover letter template:" at bounding box center [386, 206] width 279 height 159
click at [251, 185] on textarea "Cover letter template:" at bounding box center [386, 206] width 279 height 159
drag, startPoint x: 251, startPoint y: 185, endPoint x: 416, endPoint y: 183, distance: 165.0
click at [416, 183] on textarea "Cover letter template:" at bounding box center [386, 206] width 279 height 159
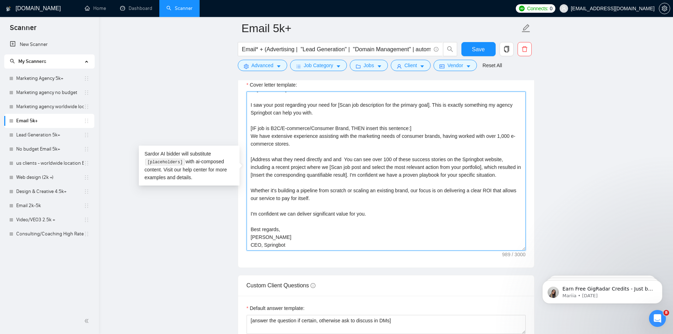
scroll to position [23, 0]
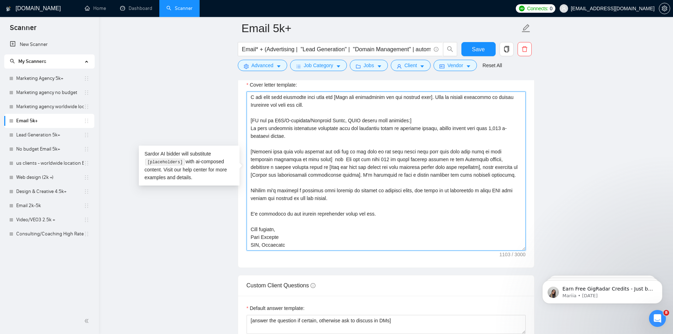
drag, startPoint x: 285, startPoint y: 160, endPoint x: 277, endPoint y: 157, distance: 8.6
click at [264, 157] on textarea "Cover letter template:" at bounding box center [386, 170] width 279 height 159
drag, startPoint x: 294, startPoint y: 158, endPoint x: 273, endPoint y: 163, distance: 20.6
click at [273, 163] on textarea "Cover letter template:" at bounding box center [386, 170] width 279 height 159
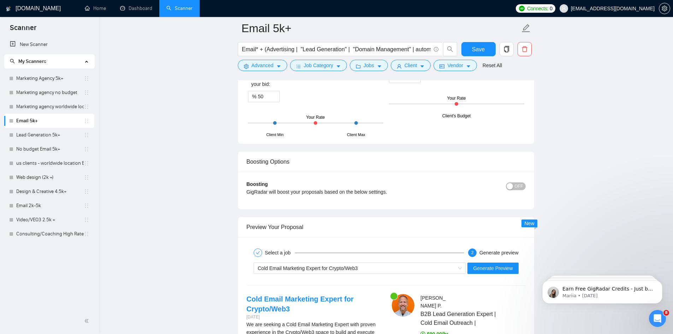
scroll to position [1345, 0]
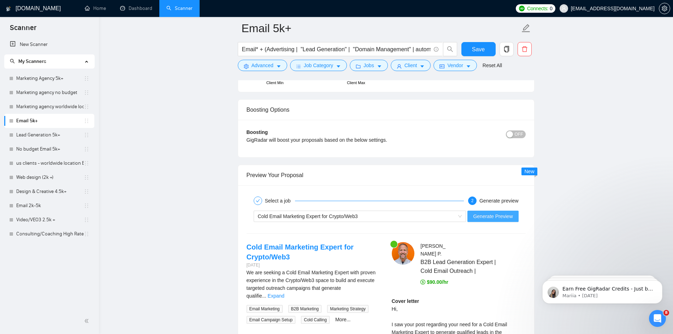
click at [494, 216] on span "Generate Preview" at bounding box center [493, 216] width 40 height 8
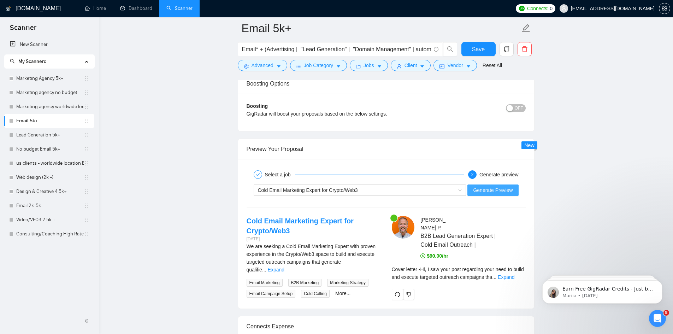
scroll to position [1486, 0]
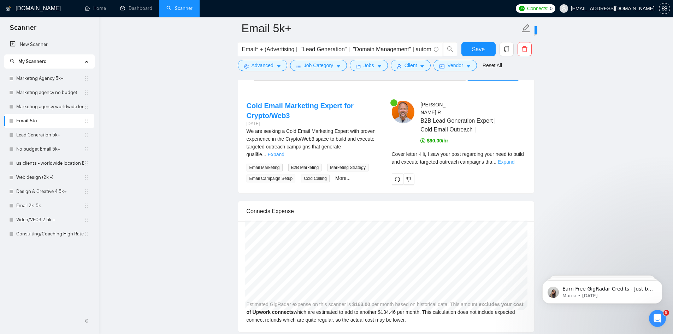
click at [514, 159] on link "Expand" at bounding box center [506, 162] width 17 height 6
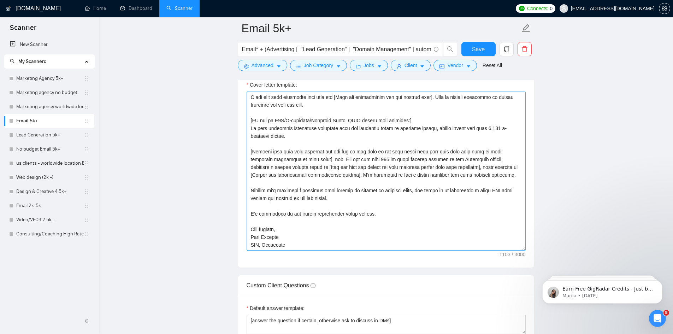
scroll to position [0, 0]
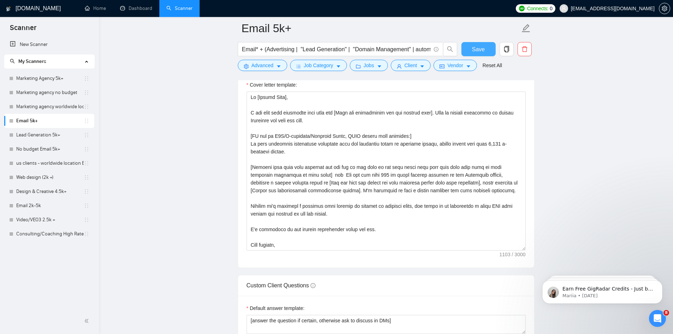
click at [474, 48] on span "Save" at bounding box center [478, 49] width 13 height 9
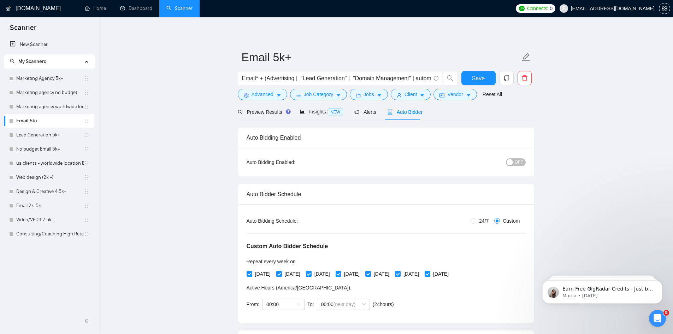
click at [518, 160] on span "OFF" at bounding box center [519, 162] width 8 height 8
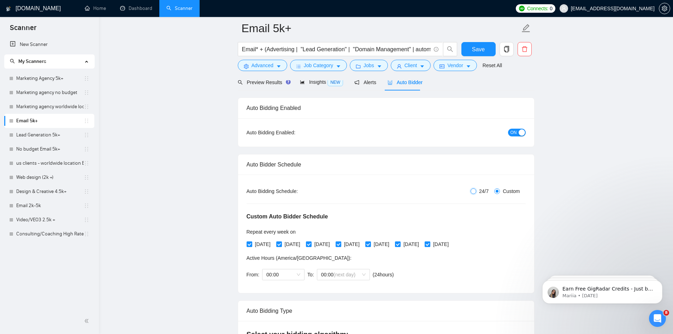
click at [474, 191] on input "24/7" at bounding box center [473, 191] width 6 height 6
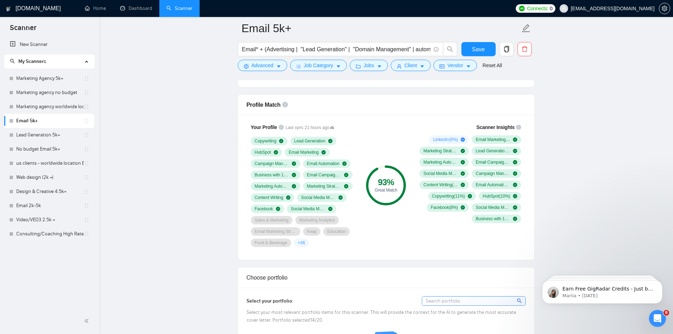
scroll to position [389, 0]
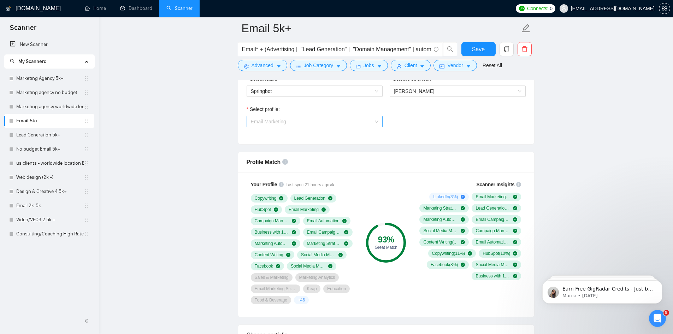
click at [304, 124] on span "Email Marketing" at bounding box center [315, 121] width 128 height 11
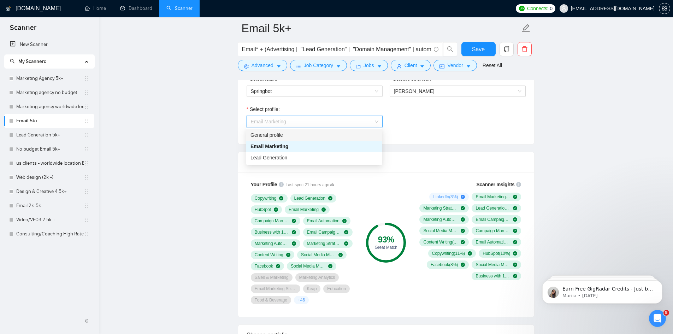
click at [324, 121] on span "Email Marketing" at bounding box center [315, 121] width 128 height 11
drag, startPoint x: 340, startPoint y: 118, endPoint x: 337, endPoint y: 122, distance: 5.4
click at [339, 118] on span "Email Marketing" at bounding box center [315, 121] width 128 height 11
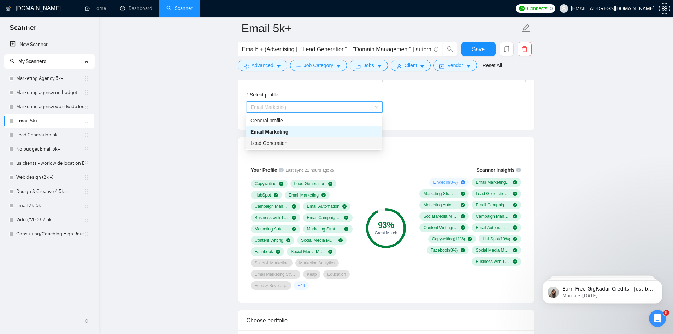
scroll to position [353, 0]
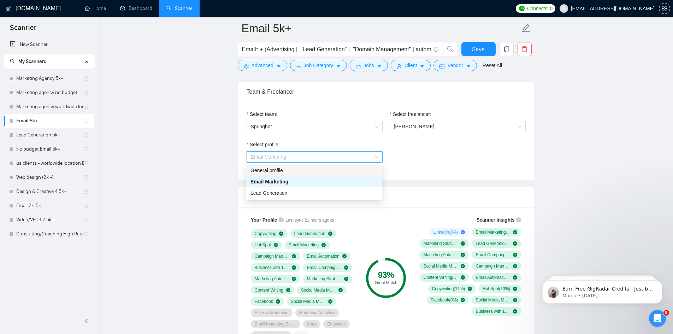
click at [313, 172] on div "General profile" at bounding box center [314, 170] width 128 height 8
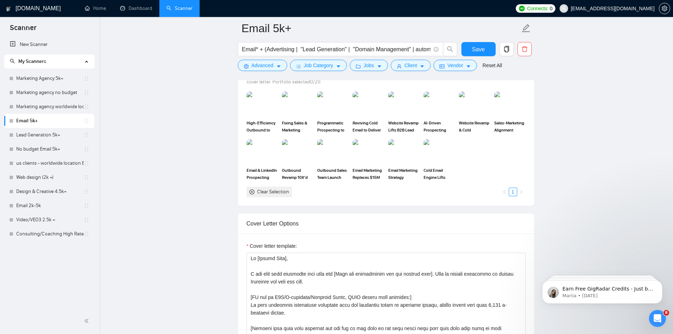
scroll to position [636, 0]
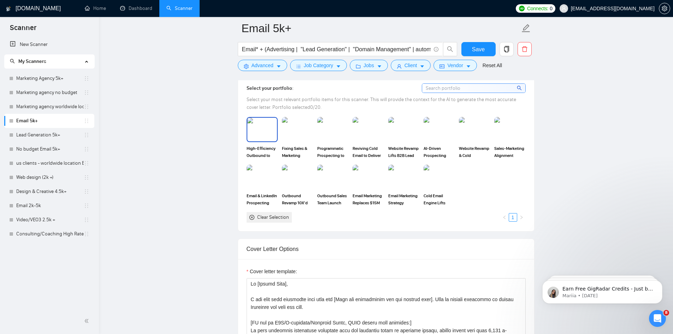
click at [266, 136] on img at bounding box center [262, 129] width 30 height 23
click at [302, 131] on img at bounding box center [298, 129] width 30 height 23
drag, startPoint x: 325, startPoint y: 128, endPoint x: 357, endPoint y: 126, distance: 32.2
click at [326, 128] on img at bounding box center [333, 129] width 30 height 23
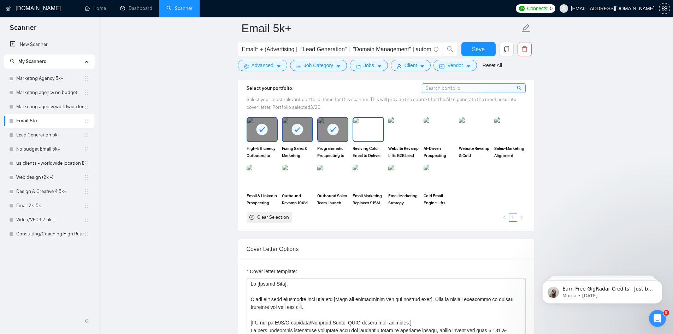
click at [362, 126] on img at bounding box center [368, 129] width 30 height 23
click at [400, 126] on img at bounding box center [404, 129] width 30 height 23
drag, startPoint x: 437, startPoint y: 127, endPoint x: 460, endPoint y: 128, distance: 22.3
click at [438, 127] on img at bounding box center [439, 129] width 30 height 23
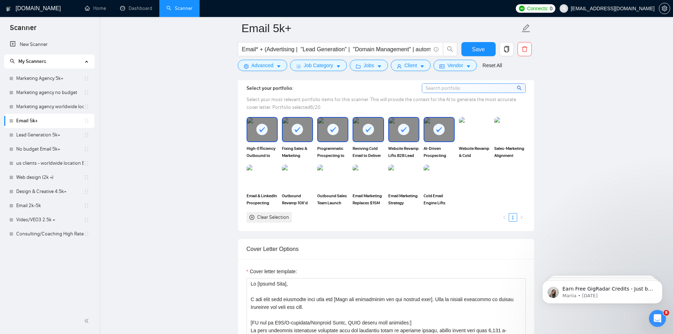
click at [468, 128] on img at bounding box center [474, 129] width 31 height 25
click at [506, 129] on img at bounding box center [509, 129] width 31 height 25
click at [434, 185] on img at bounding box center [439, 176] width 30 height 23
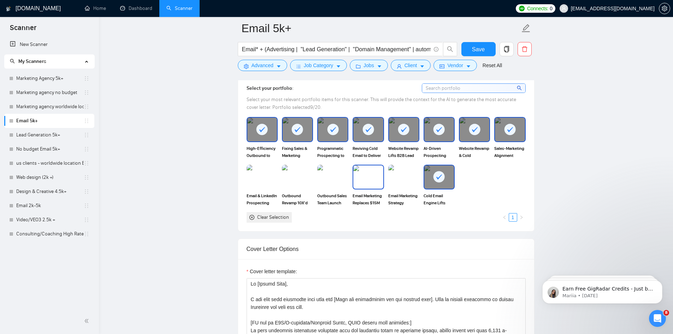
click at [375, 179] on img at bounding box center [368, 176] width 30 height 23
click at [334, 180] on img at bounding box center [333, 176] width 30 height 23
click at [301, 179] on img at bounding box center [298, 176] width 30 height 23
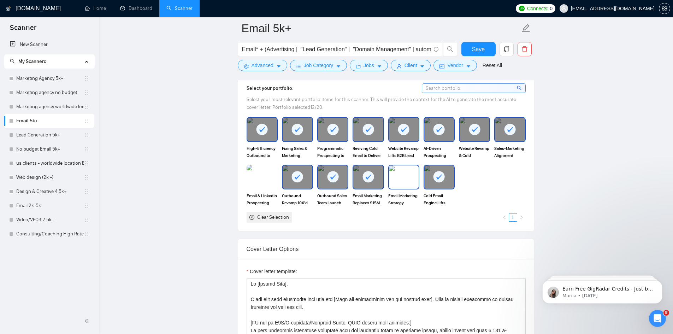
click at [394, 175] on img at bounding box center [404, 176] width 30 height 23
click at [264, 177] on img at bounding box center [262, 176] width 30 height 23
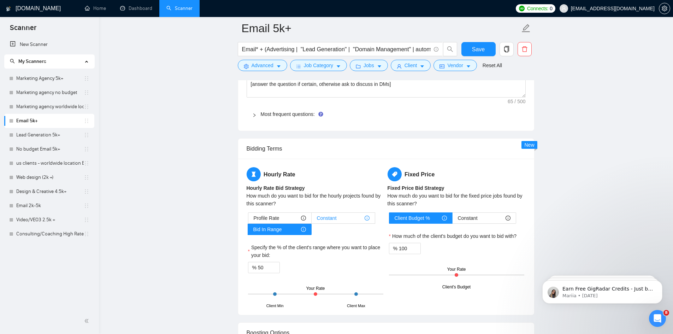
scroll to position [989, 0]
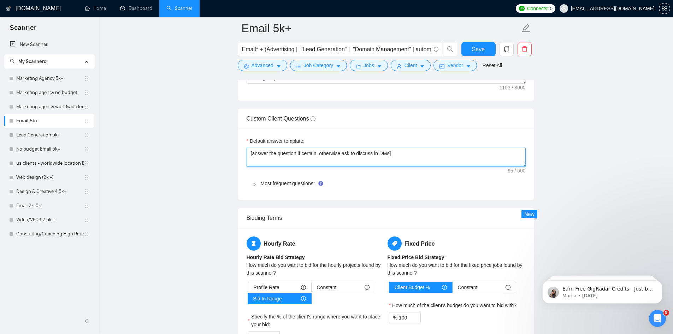
click at [387, 152] on textarea "[answer the question if certain, otherwise ask to discuss in DMs]" at bounding box center [386, 157] width 279 height 19
click at [257, 185] on div at bounding box center [256, 183] width 8 height 8
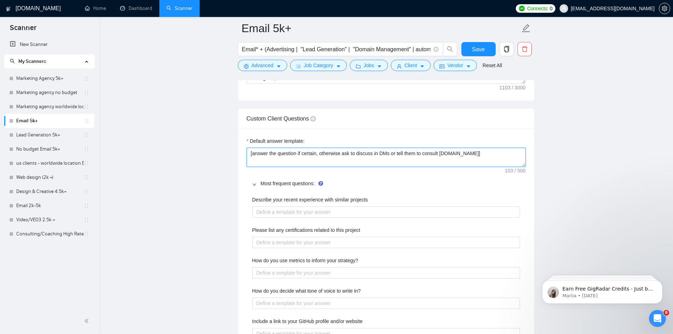
click at [442, 152] on textarea "[answer the question if certain, otherwise ask to discuss in DMs or tell them t…" at bounding box center [386, 157] width 279 height 19
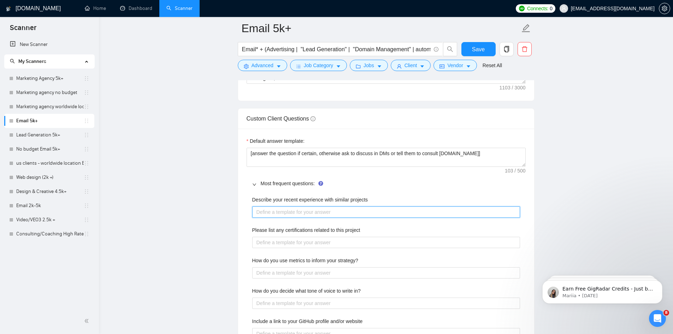
click at [349, 210] on projects "Describe your recent experience with similar projects" at bounding box center [386, 211] width 268 height 11
drag, startPoint x: 472, startPoint y: 212, endPoint x: 366, endPoint y: 218, distance: 106.8
click at [366, 217] on projects "[Answer if there is a relevent case study otherwise tell them we have 100+ case…" at bounding box center [386, 211] width 268 height 11
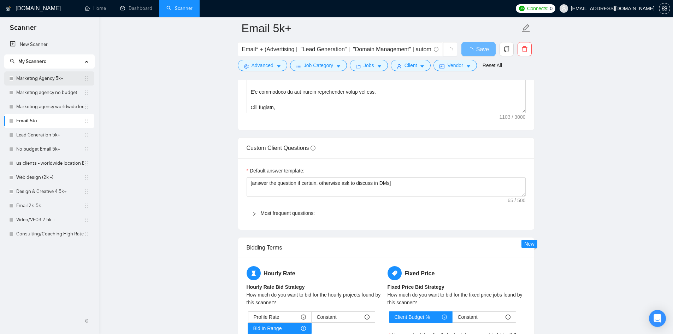
click at [40, 78] on link "Marketing Agency 5k+" at bounding box center [49, 78] width 67 height 14
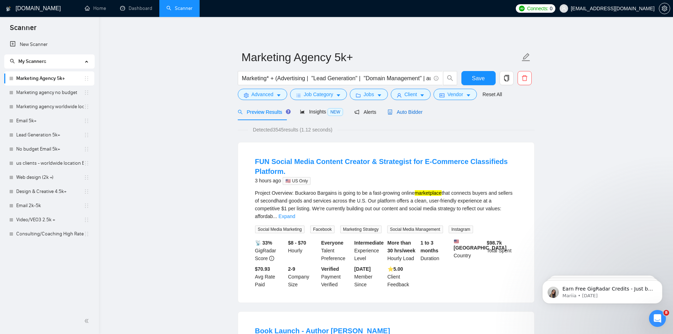
click at [402, 112] on span "Auto Bidder" at bounding box center [404, 112] width 35 height 6
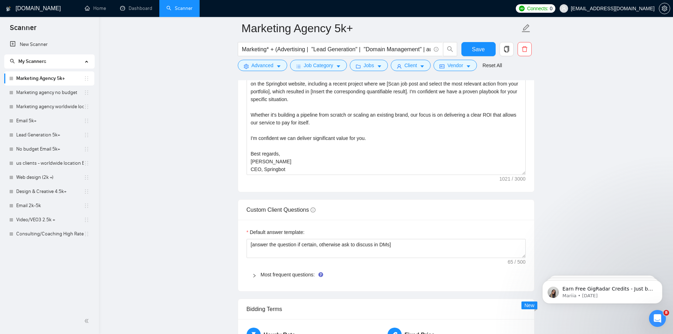
scroll to position [1060, 0]
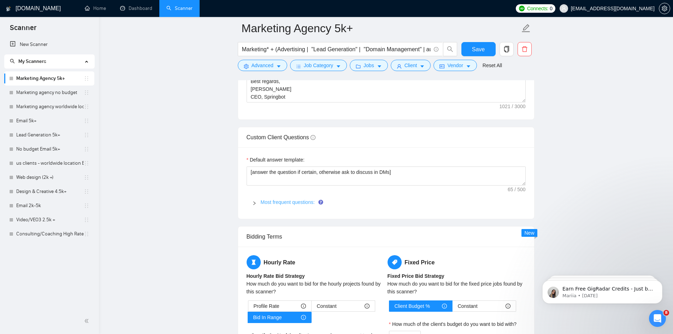
click at [292, 201] on link "Most frequent questions:" at bounding box center [288, 202] width 54 height 6
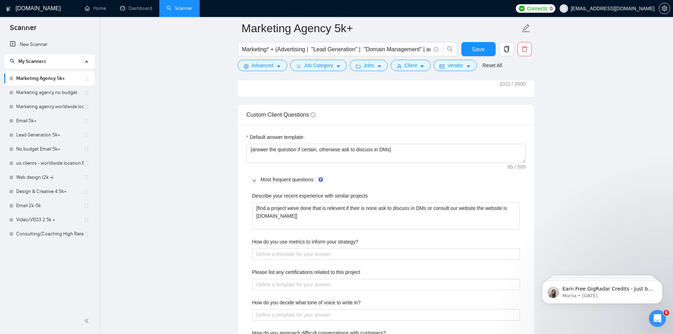
scroll to position [1095, 0]
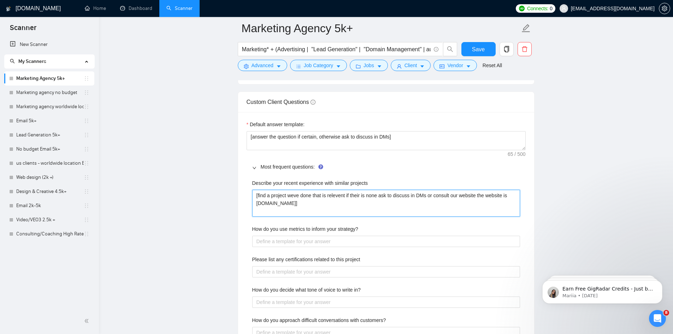
drag, startPoint x: 254, startPoint y: 195, endPoint x: 309, endPoint y: 201, distance: 55.0
click at [309, 201] on projects "[find a project weve done that is relevent if their is none ask to discuss in D…" at bounding box center [386, 203] width 268 height 27
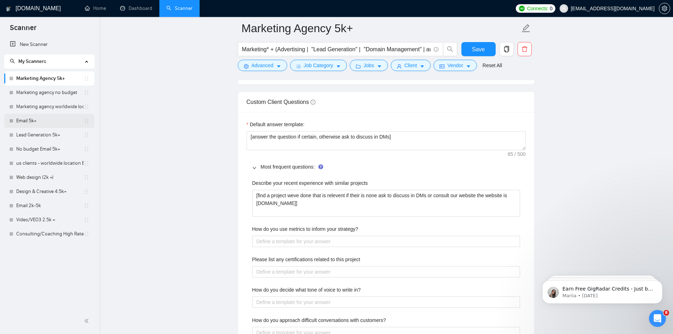
click at [37, 124] on link "Email 5k+" at bounding box center [49, 121] width 67 height 14
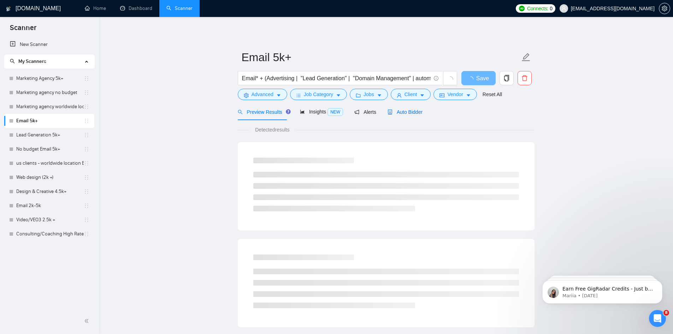
click at [408, 109] on span "Auto Bidder" at bounding box center [404, 112] width 35 height 6
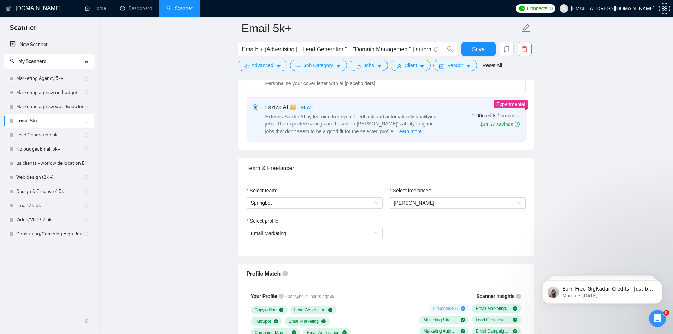
scroll to position [353, 0]
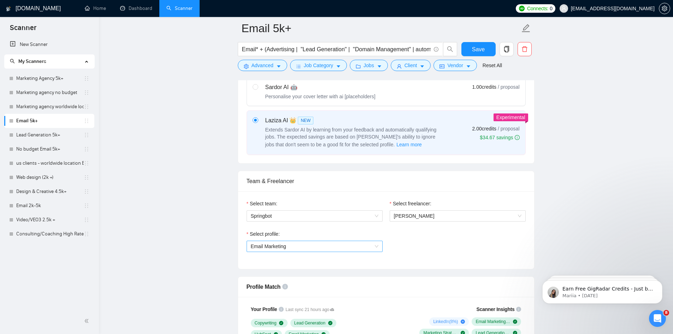
click at [309, 245] on span "Email Marketing" at bounding box center [315, 246] width 128 height 11
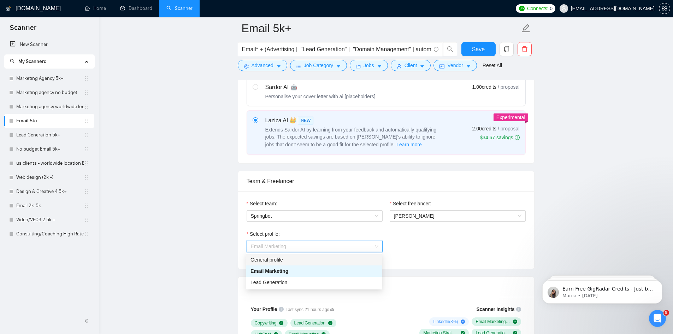
click at [292, 262] on div "General profile" at bounding box center [314, 260] width 128 height 8
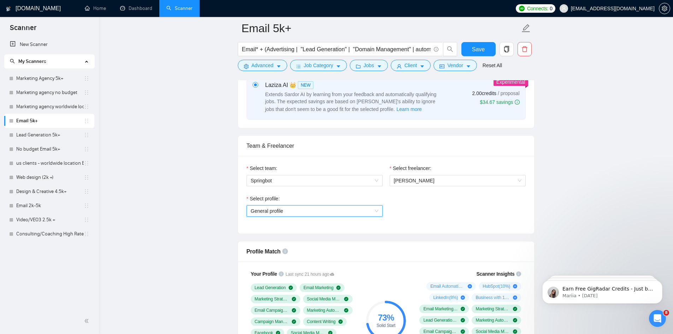
scroll to position [600, 0]
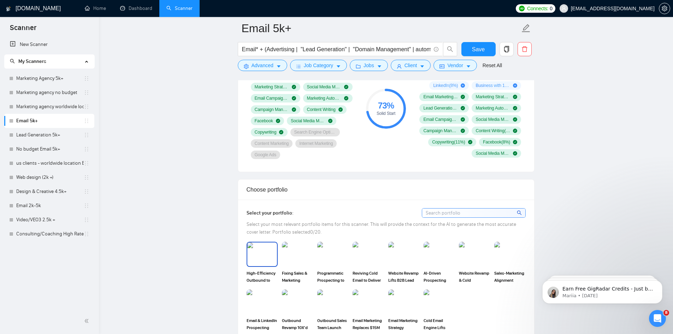
click at [263, 261] on img at bounding box center [262, 253] width 30 height 23
click at [298, 260] on img at bounding box center [298, 253] width 30 height 23
click at [331, 255] on img at bounding box center [333, 253] width 30 height 23
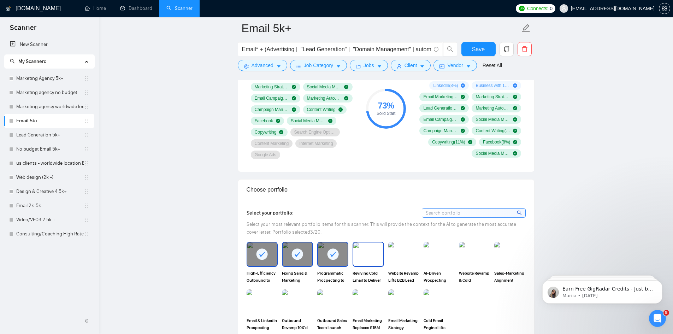
drag, startPoint x: 371, startPoint y: 255, endPoint x: 403, endPoint y: 255, distance: 31.4
click at [372, 255] on img at bounding box center [368, 253] width 30 height 23
click at [403, 255] on img at bounding box center [404, 253] width 30 height 23
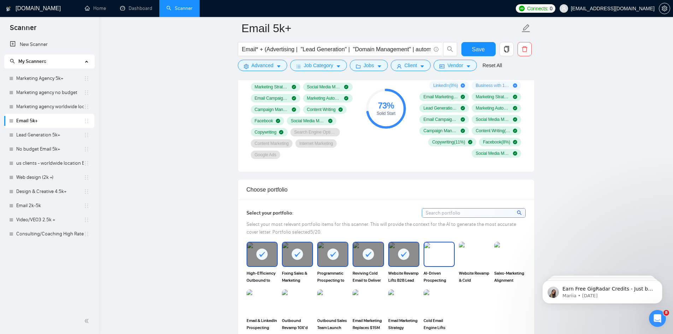
click at [446, 255] on img at bounding box center [439, 253] width 30 height 23
click at [511, 255] on img at bounding box center [510, 253] width 30 height 23
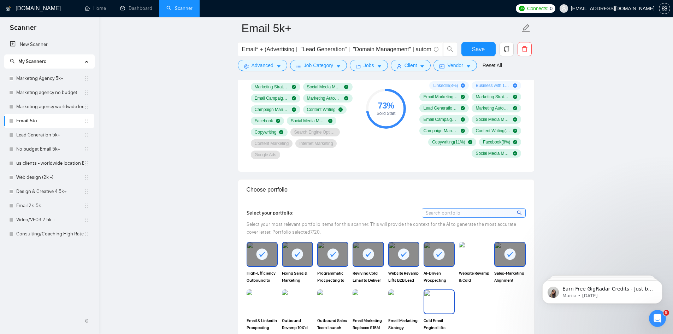
drag, startPoint x: 436, startPoint y: 301, endPoint x: 468, endPoint y: 266, distance: 47.2
click at [436, 300] on img at bounding box center [439, 301] width 30 height 23
click at [468, 262] on img at bounding box center [475, 253] width 30 height 23
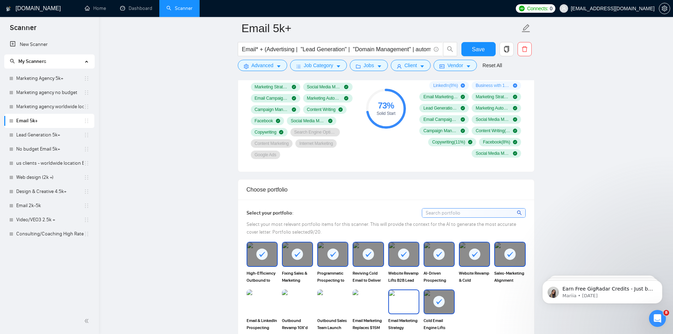
click at [408, 297] on img at bounding box center [404, 301] width 30 height 23
click at [362, 307] on img at bounding box center [367, 301] width 31 height 25
click at [332, 308] on img at bounding box center [332, 301] width 31 height 25
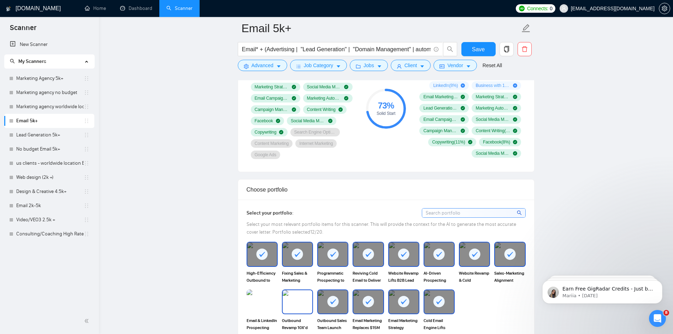
click at [305, 309] on img at bounding box center [298, 301] width 30 height 23
click at [260, 303] on img at bounding box center [262, 301] width 30 height 23
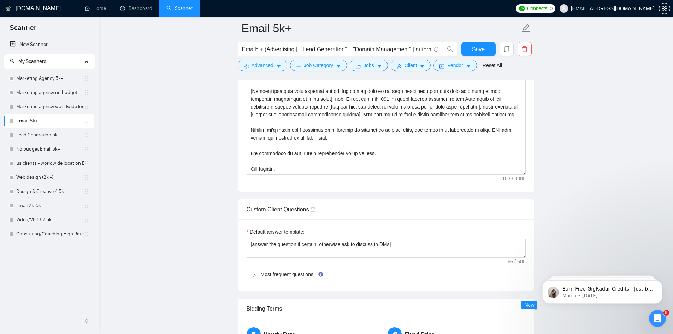
scroll to position [989, 0]
click at [286, 270] on link "Most frequent questions:" at bounding box center [288, 273] width 54 height 6
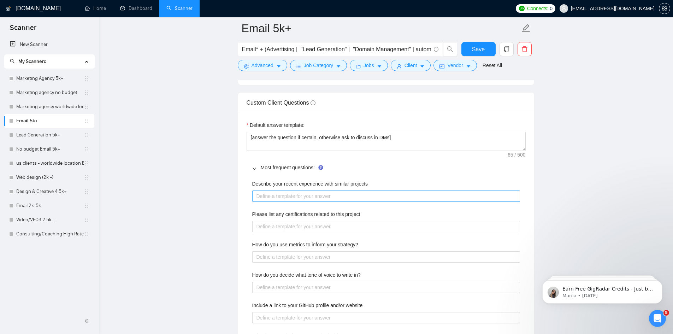
scroll to position [1095, 0]
click at [280, 196] on projects "Describe your recent experience with similar projects" at bounding box center [386, 195] width 268 height 11
paste projects "[find a project weve done that is relevent if their is none ask to discuss in D…"
type projects "[find a project weve done that is relevent if their is none ask to discuss in D…"
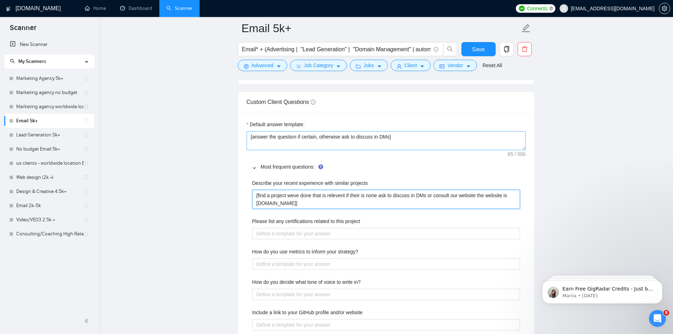
type projects "[find a project weve done that is relevent if their is none ask to discuss in D…"
click at [387, 135] on textarea "[answer the question if certain, otherwise ask to discuss in DMs]" at bounding box center [386, 140] width 279 height 19
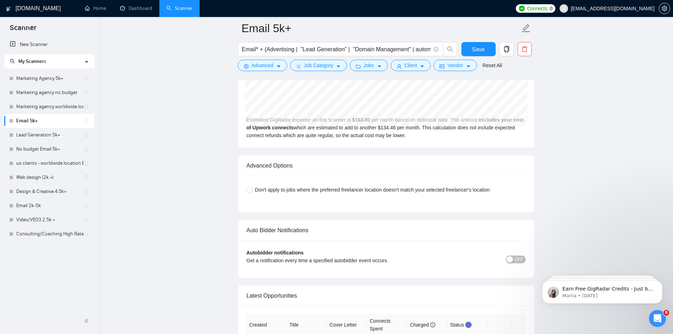
scroll to position [2084, 0]
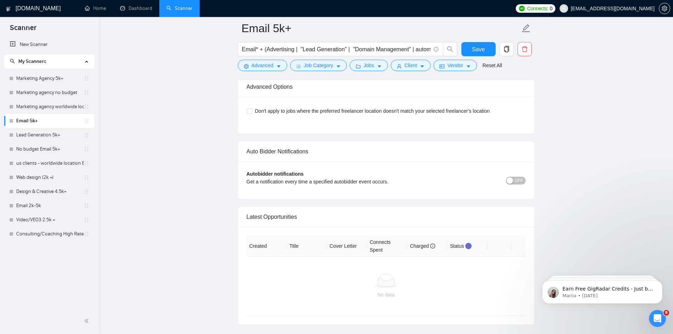
type textarea "[answer the question if certain, otherwise ask to discuss in DMs or consult spr…"
click at [516, 180] on span "OFF" at bounding box center [519, 181] width 8 height 8
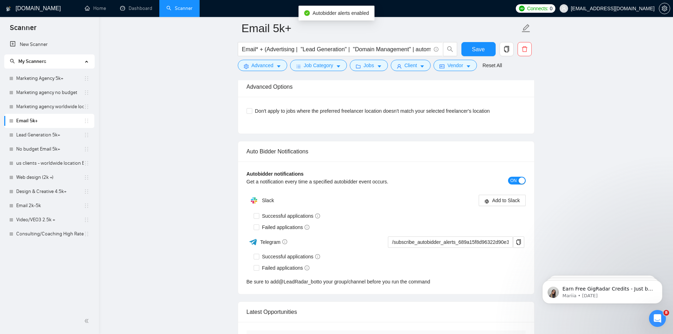
drag, startPoint x: 259, startPoint y: 215, endPoint x: 257, endPoint y: 226, distance: 10.3
click at [259, 215] on span at bounding box center [257, 216] width 6 height 6
click at [259, 215] on input "Successful applications" at bounding box center [256, 215] width 5 height 5
checkbox input "true"
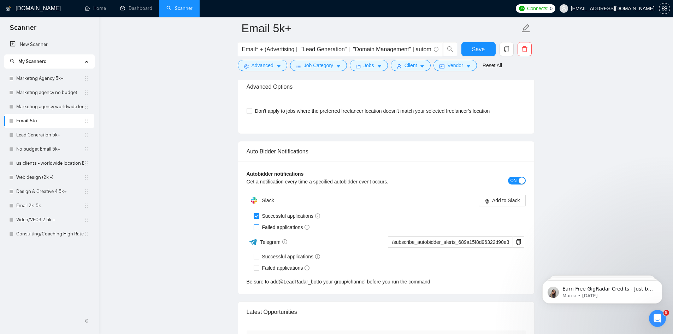
click at [256, 224] on input "Failed applications" at bounding box center [256, 226] width 5 height 5
checkbox input "true"
click at [499, 198] on span "Add to Slack" at bounding box center [506, 200] width 28 height 8
click at [523, 178] on div "button" at bounding box center [522, 180] width 6 height 6
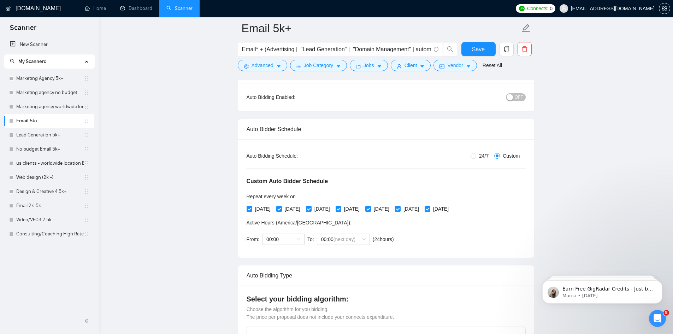
scroll to position [0, 0]
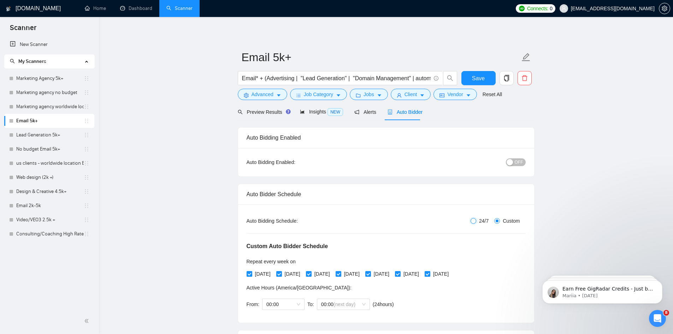
click at [472, 220] on input "24/7" at bounding box center [473, 221] width 6 height 6
radio input "true"
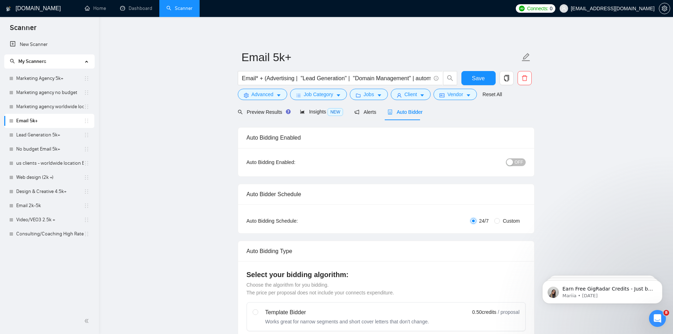
radio input "false"
click at [514, 161] on button "OFF" at bounding box center [516, 162] width 20 height 8
click at [477, 75] on span "Save" at bounding box center [478, 78] width 13 height 9
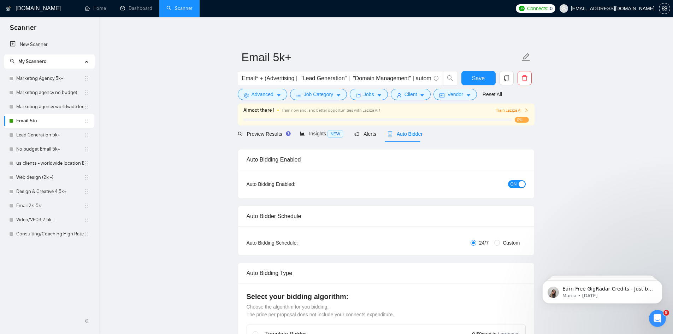
click at [521, 109] on span "Train Laziza AI" at bounding box center [512, 110] width 32 height 7
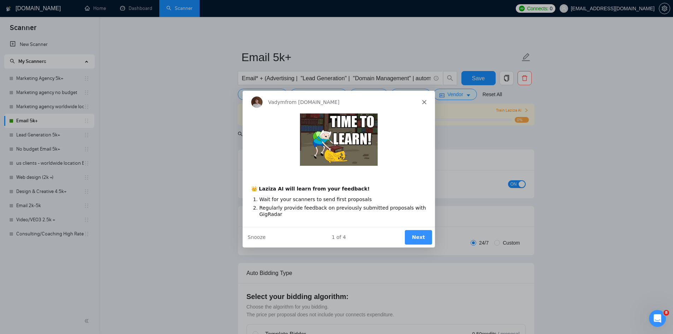
click at [421, 236] on button "Next" at bounding box center [417, 237] width 27 height 14
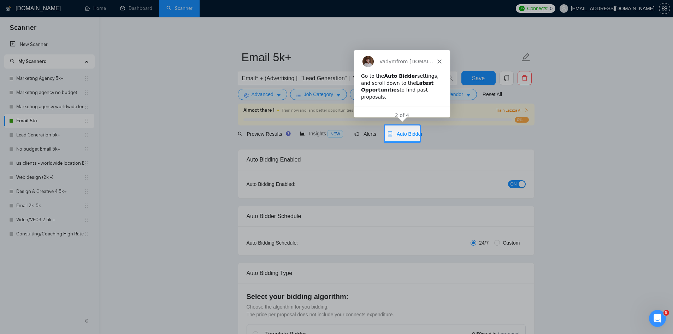
click at [402, 133] on span "Auto Bidder" at bounding box center [404, 134] width 35 height 6
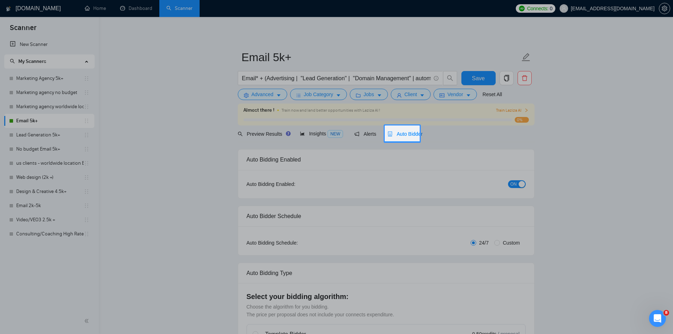
click at [400, 133] on span "Auto Bidder" at bounding box center [404, 134] width 35 height 6
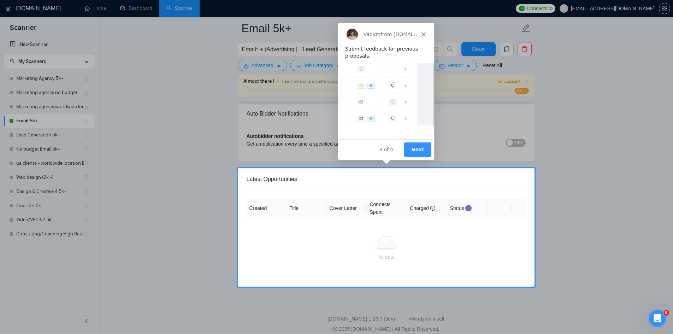
scroll to position [1705, 0]
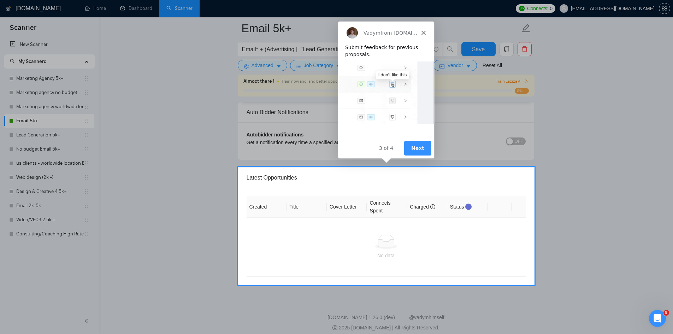
click at [415, 145] on button "Next" at bounding box center [416, 147] width 27 height 14
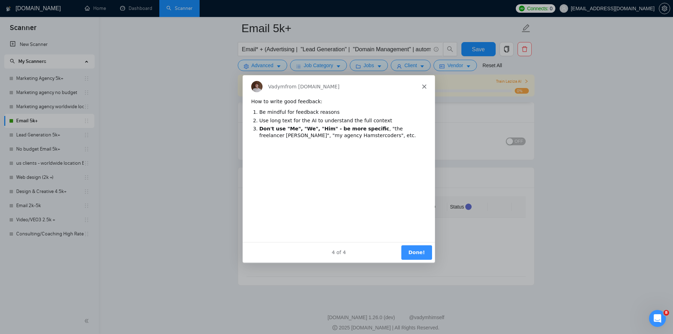
scroll to position [0, 0]
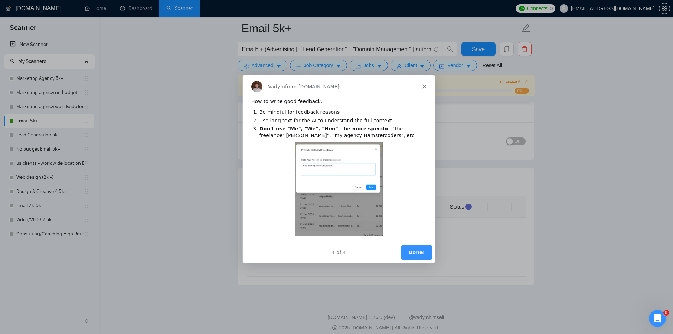
click at [421, 252] on button "Done!" at bounding box center [416, 252] width 31 height 14
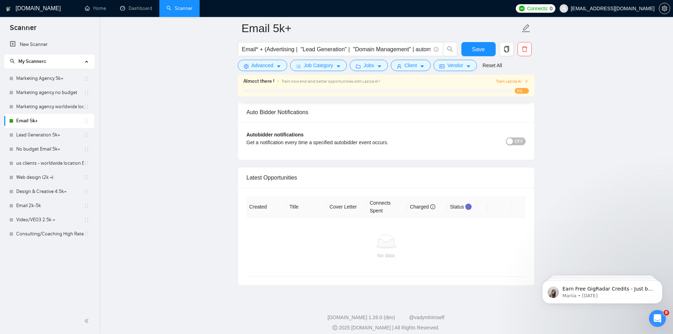
click at [520, 81] on span "Train Laziza AI" at bounding box center [512, 81] width 32 height 7
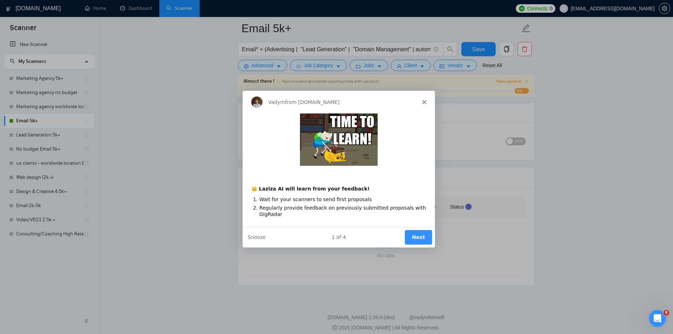
click at [426, 233] on button "Next" at bounding box center [417, 237] width 27 height 14
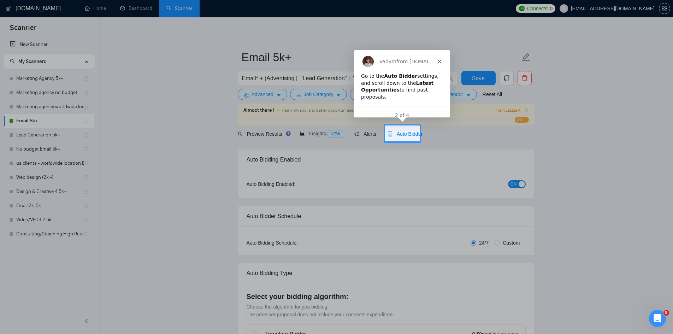
click at [438, 58] on div "Vadym from GigRadar.io" at bounding box center [402, 60] width 96 height 23
click at [437, 60] on icon "Close" at bounding box center [439, 61] width 4 height 4
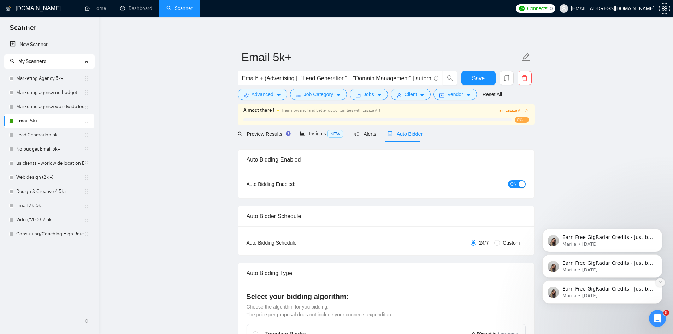
click at [659, 283] on icon "Dismiss notification" at bounding box center [660, 282] width 2 height 2
click at [657, 286] on button "Dismiss notification" at bounding box center [660, 282] width 9 height 9
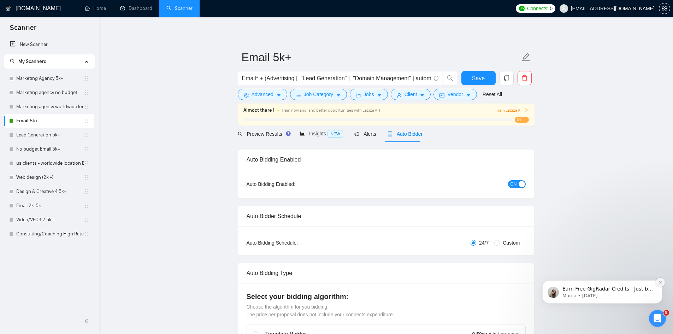
click at [658, 283] on icon "Dismiss notification" at bounding box center [660, 282] width 4 height 4
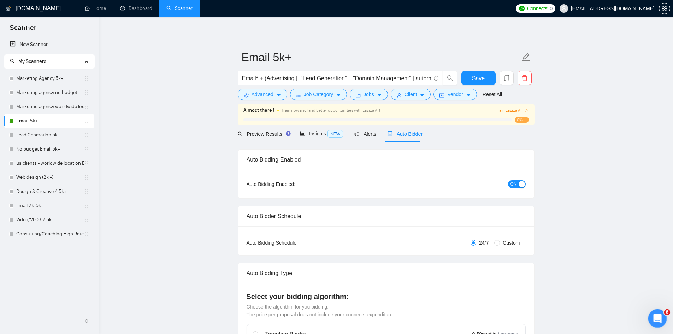
click at [655, 316] on icon "Open Intercom Messenger" at bounding box center [657, 318] width 12 height 12
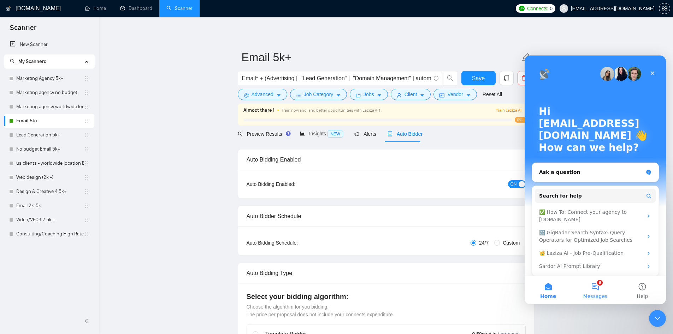
click at [605, 283] on button "8 Messages" at bounding box center [594, 290] width 47 height 28
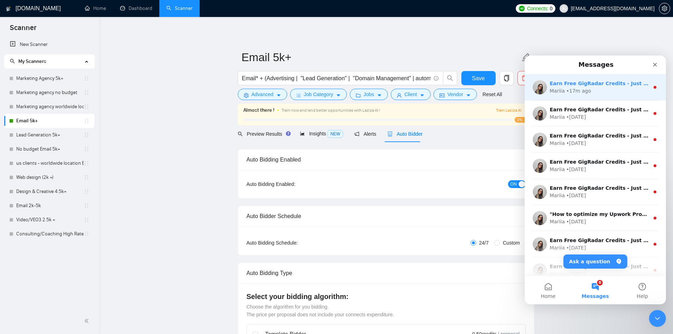
click at [608, 89] on div "Mariia • 17m ago" at bounding box center [600, 90] width 100 height 7
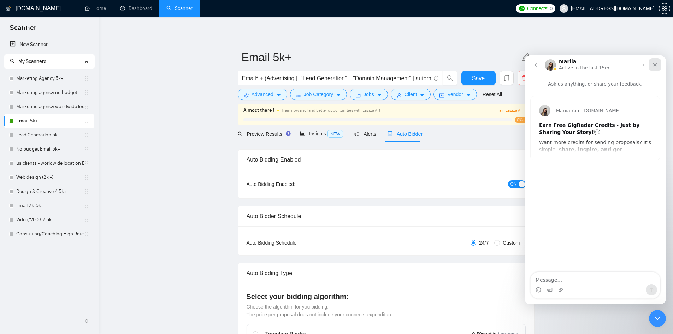
click at [656, 66] on icon "Close" at bounding box center [655, 65] width 6 height 6
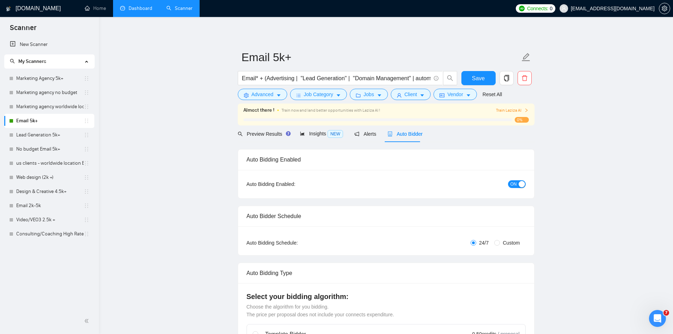
click at [134, 11] on link "Dashboard" at bounding box center [136, 8] width 32 height 6
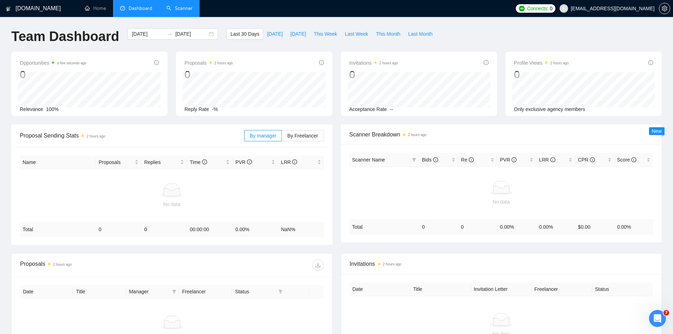
click at [175, 10] on link "Scanner" at bounding box center [179, 8] width 26 height 6
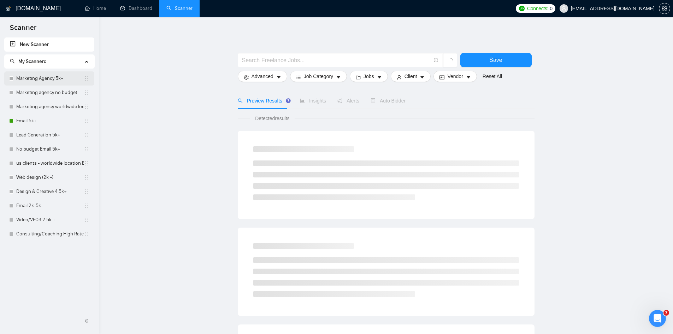
click at [43, 79] on link "Marketing Agency 5k+" at bounding box center [49, 78] width 67 height 14
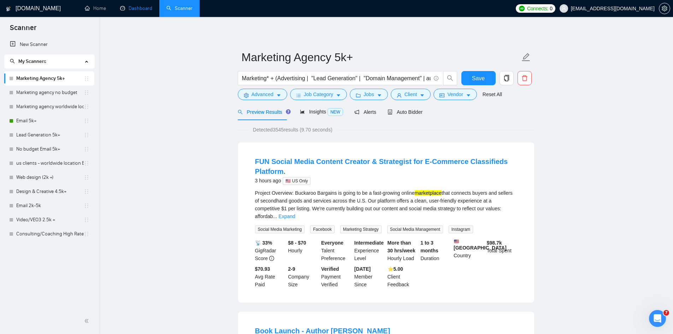
click at [148, 10] on link "Dashboard" at bounding box center [136, 8] width 32 height 6
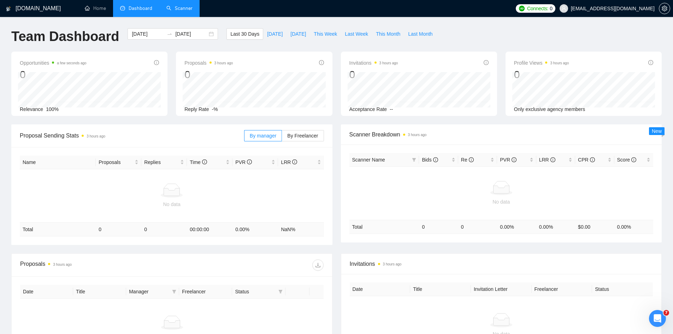
click at [177, 11] on link "Scanner" at bounding box center [179, 8] width 26 height 6
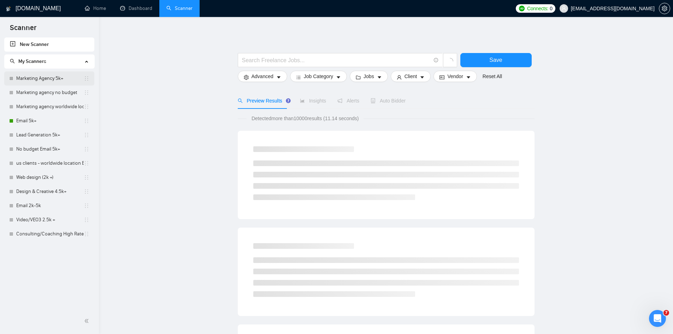
click at [38, 79] on link "Marketing Agency 5k+" at bounding box center [49, 78] width 67 height 14
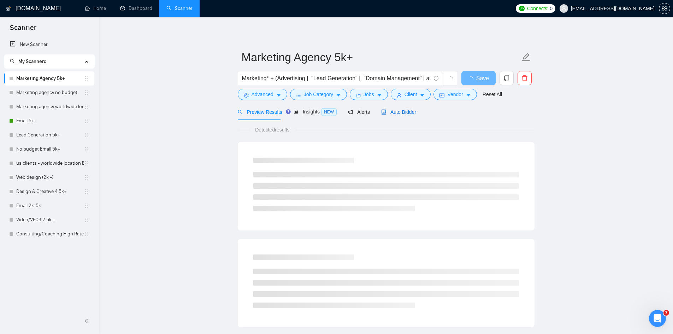
click at [404, 111] on span "Auto Bidder" at bounding box center [398, 112] width 35 height 6
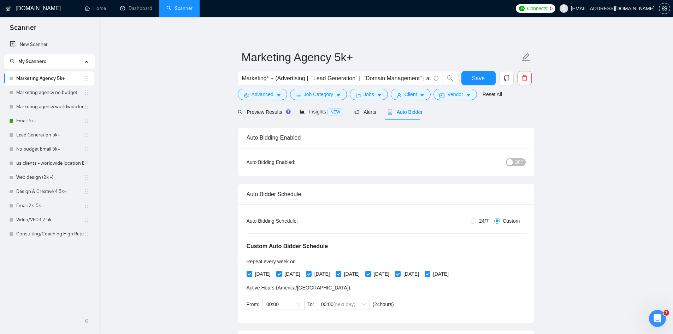
click at [517, 162] on span "OFF" at bounding box center [519, 162] width 8 height 8
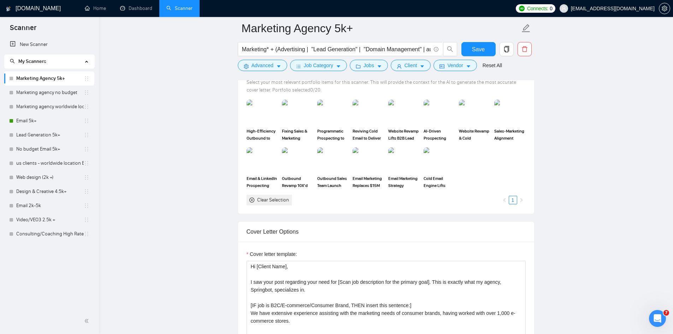
scroll to position [742, 0]
click at [261, 118] on img at bounding box center [262, 112] width 30 height 23
click at [261, 149] on img at bounding box center [262, 160] width 30 height 23
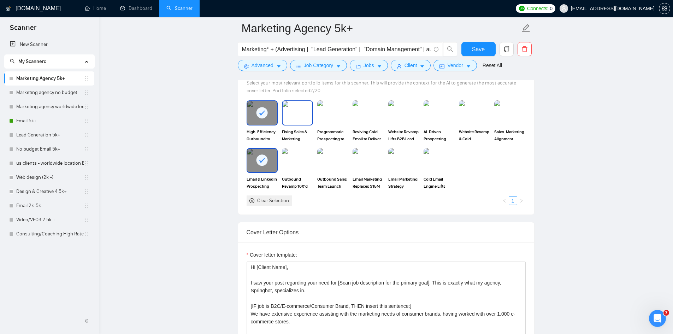
click at [288, 120] on img at bounding box center [298, 112] width 30 height 23
click at [291, 154] on img at bounding box center [298, 160] width 30 height 23
drag, startPoint x: 328, startPoint y: 158, endPoint x: 358, endPoint y: 115, distance: 52.2
click at [328, 158] on img at bounding box center [333, 160] width 30 height 23
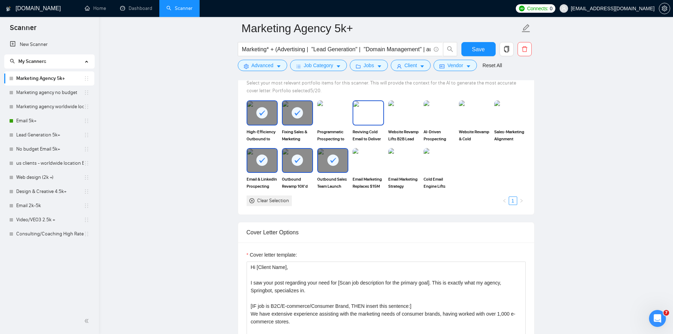
click at [358, 114] on img at bounding box center [368, 112] width 30 height 23
click at [364, 159] on img at bounding box center [368, 160] width 30 height 23
click at [400, 110] on img at bounding box center [404, 112] width 30 height 23
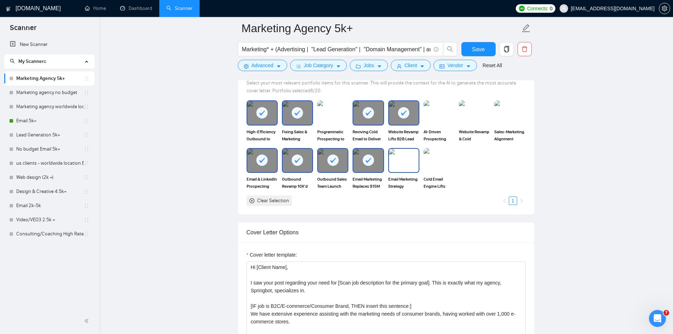
click at [407, 157] on img at bounding box center [404, 160] width 30 height 23
drag, startPoint x: 436, startPoint y: 116, endPoint x: 489, endPoint y: 113, distance: 52.7
click at [437, 116] on img at bounding box center [439, 112] width 30 height 23
click at [489, 113] on img at bounding box center [475, 112] width 30 height 23
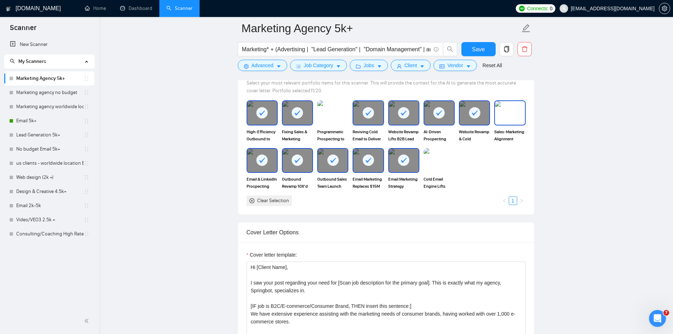
drag, startPoint x: 509, startPoint y: 109, endPoint x: 437, endPoint y: 147, distance: 80.6
click at [508, 109] on img at bounding box center [510, 112] width 30 height 23
click at [433, 167] on img at bounding box center [439, 160] width 30 height 23
click at [326, 108] on img at bounding box center [332, 112] width 31 height 25
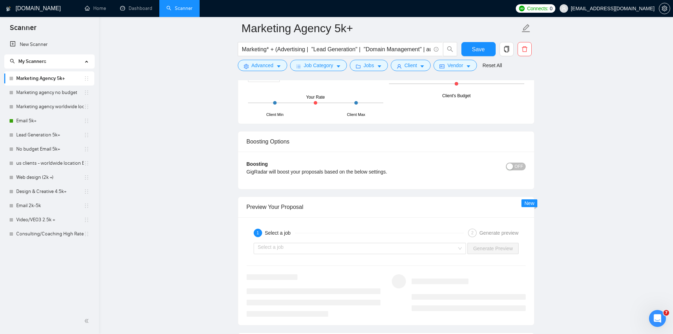
scroll to position [1307, 0]
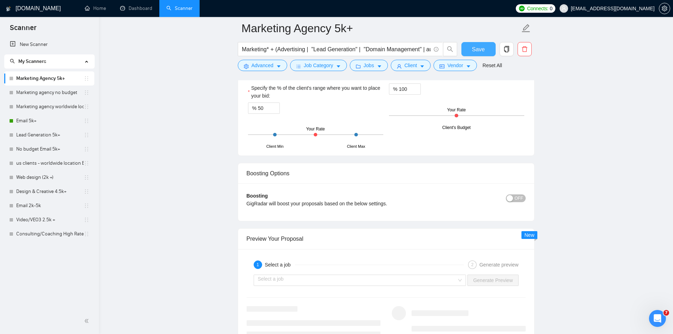
click at [477, 50] on span "Save" at bounding box center [478, 49] width 13 height 9
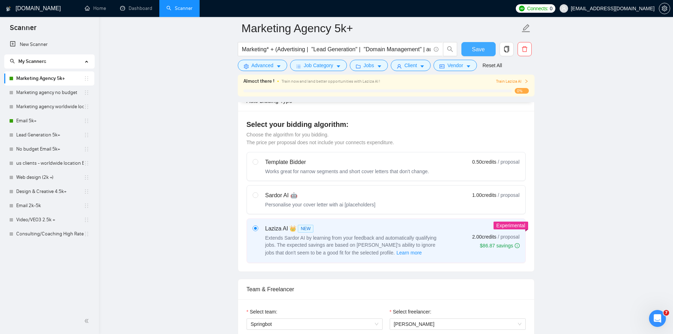
scroll to position [212, 0]
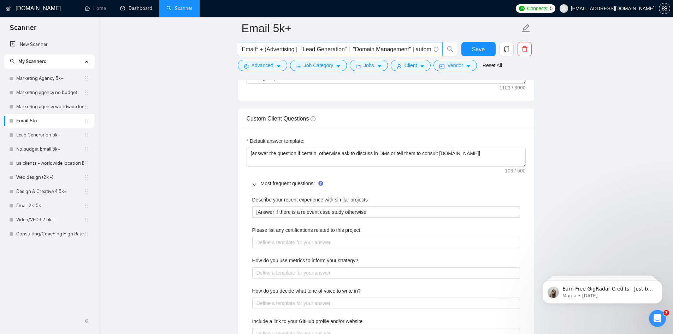
drag, startPoint x: 134, startPoint y: 10, endPoint x: 399, endPoint y: 43, distance: 267.3
click at [134, 10] on link "Dashboard" at bounding box center [136, 8] width 32 height 6
